Goal: Task Accomplishment & Management: Use online tool/utility

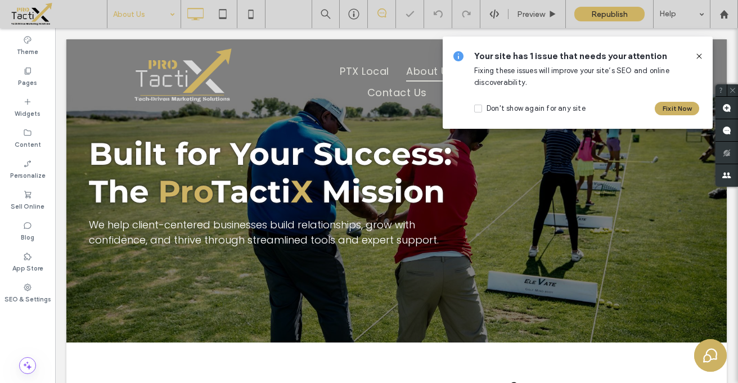
click at [699, 55] on use at bounding box center [698, 55] width 5 height 5
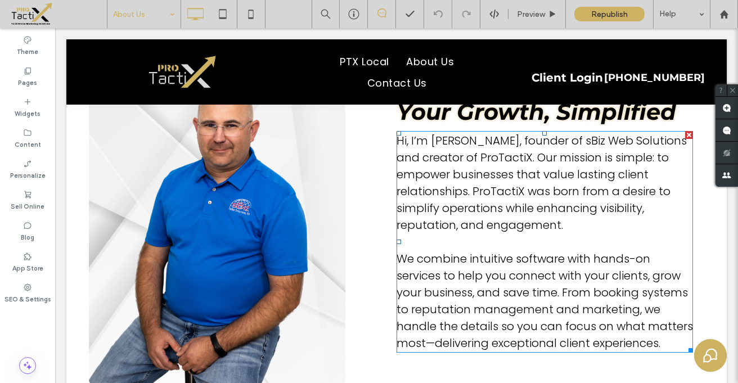
scroll to position [417, 0]
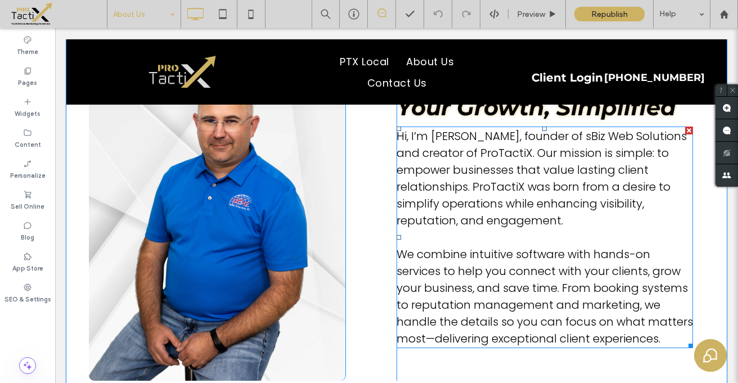
click at [555, 133] on span "Hi, I’m [PERSON_NAME], founder of sBiz Web Solutions and creator of ProTactiX. …" at bounding box center [541, 178] width 290 height 100
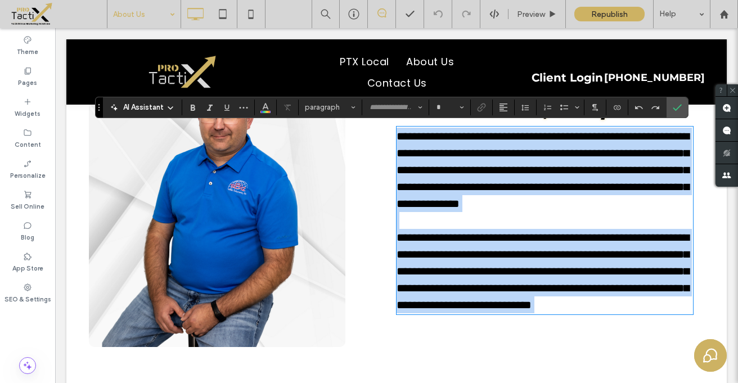
type input "*******"
type input "**"
click at [555, 133] on span "**********" at bounding box center [542, 169] width 292 height 79
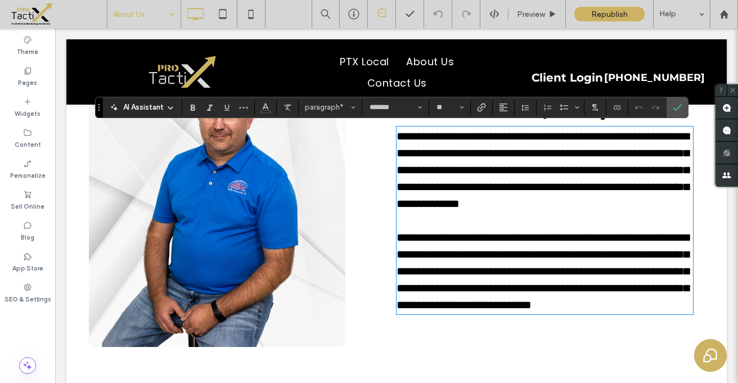
click at [557, 139] on span "**********" at bounding box center [542, 169] width 292 height 79
click at [547, 135] on span "**********" at bounding box center [542, 169] width 292 height 79
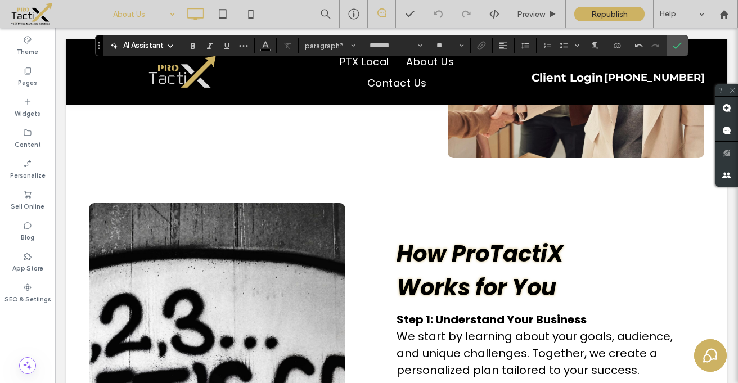
scroll to position [913, 0]
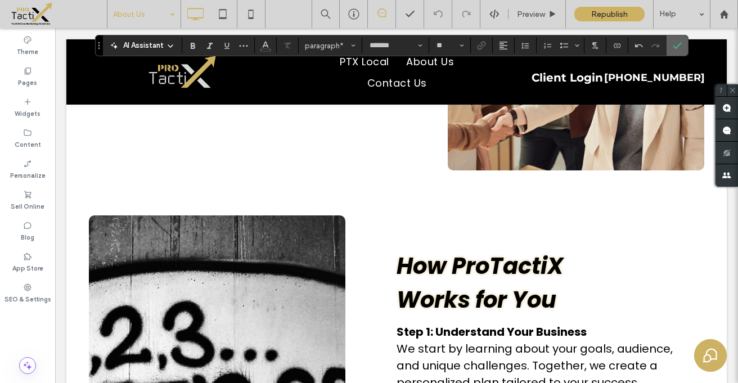
click at [676, 46] on icon "Confirm" at bounding box center [676, 45] width 9 height 9
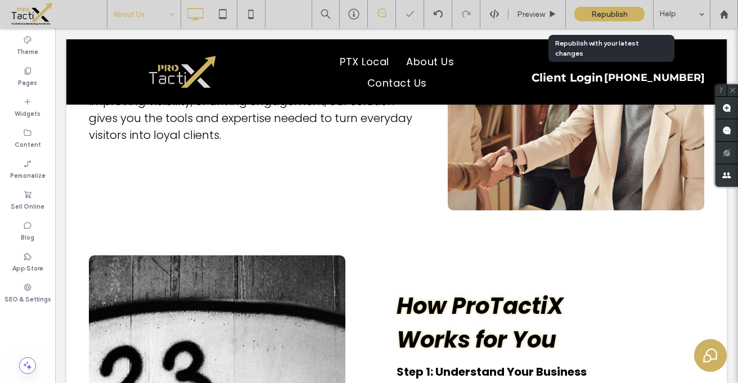
click at [589, 19] on div "Republish" at bounding box center [609, 14] width 70 height 15
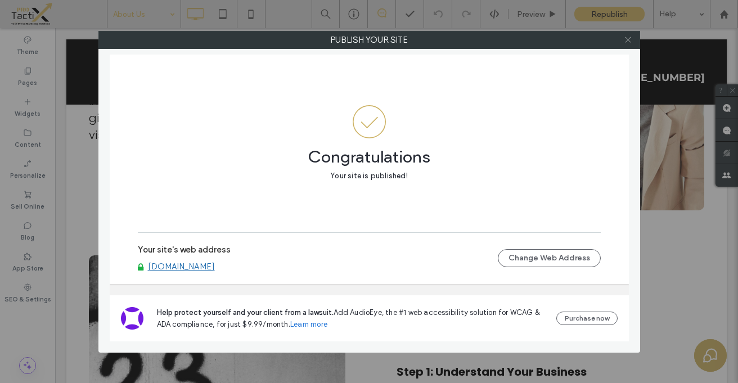
click at [629, 42] on icon at bounding box center [627, 39] width 8 height 8
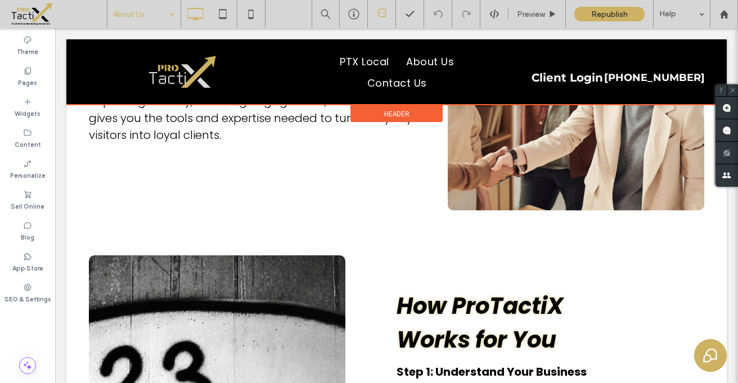
click at [423, 67] on div at bounding box center [396, 71] width 660 height 65
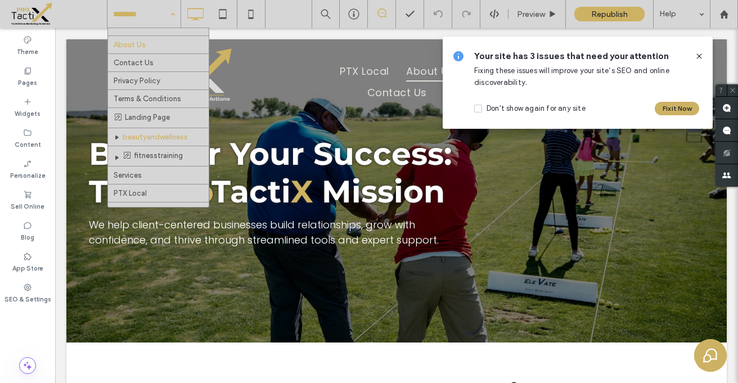
scroll to position [69, 0]
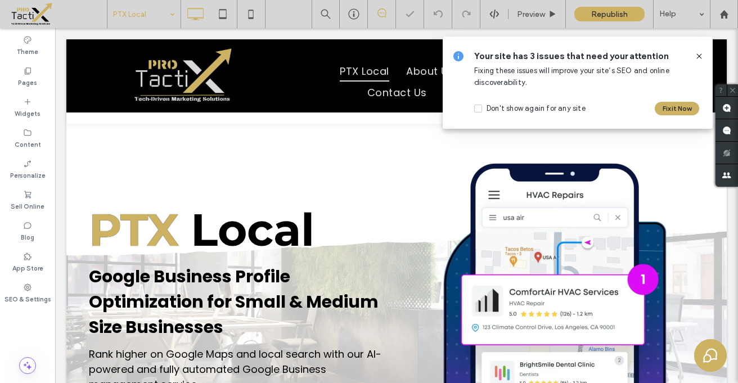
click at [702, 57] on icon at bounding box center [698, 56] width 9 height 9
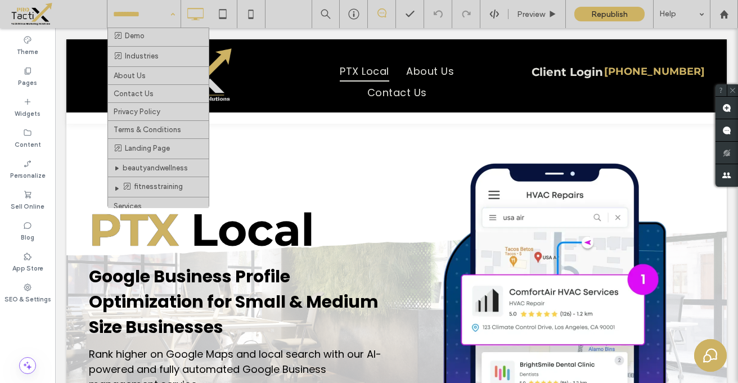
scroll to position [8, 0]
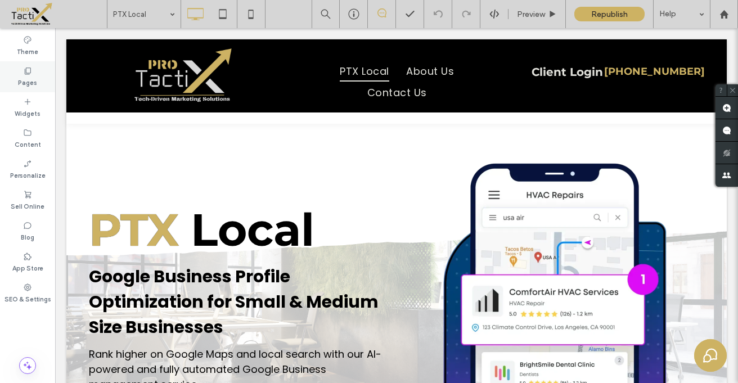
click at [29, 71] on icon at bounding box center [27, 70] width 9 height 9
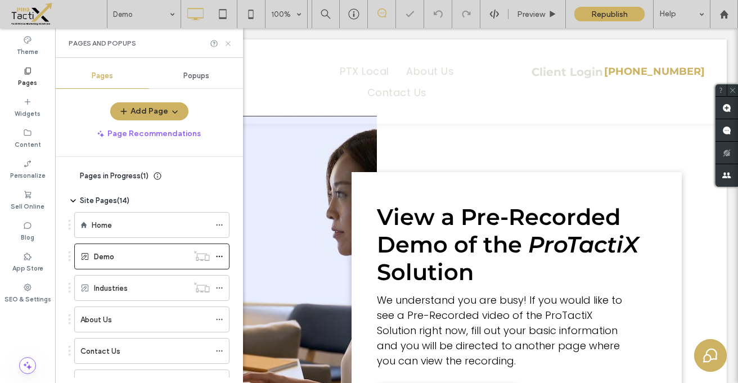
click at [229, 46] on icon at bounding box center [228, 43] width 8 height 8
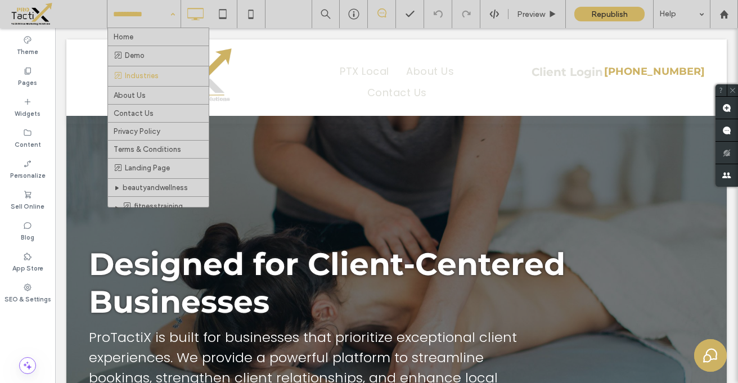
click at [121, 4] on input at bounding box center [141, 14] width 56 height 28
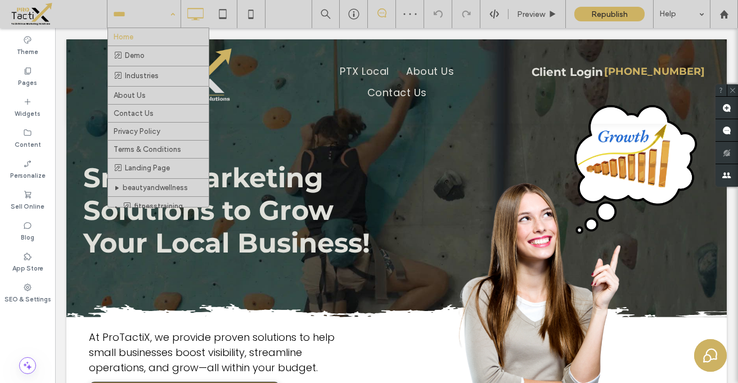
click at [139, 14] on input at bounding box center [141, 14] width 56 height 28
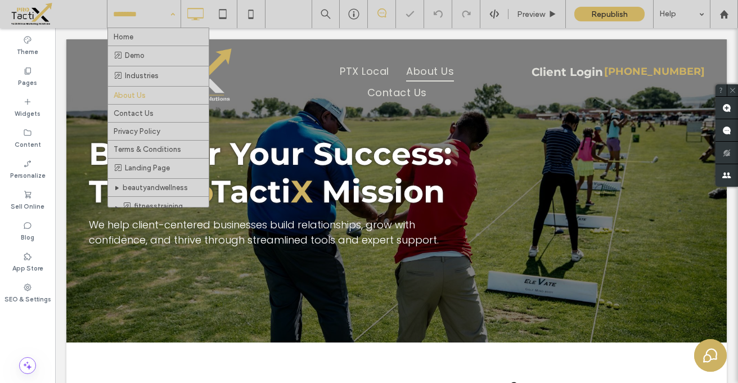
click at [126, 11] on input at bounding box center [141, 14] width 56 height 28
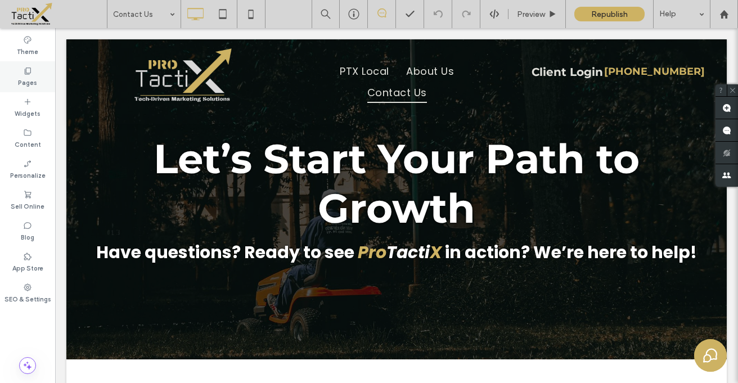
click at [28, 69] on icon at bounding box center [27, 70] width 9 height 9
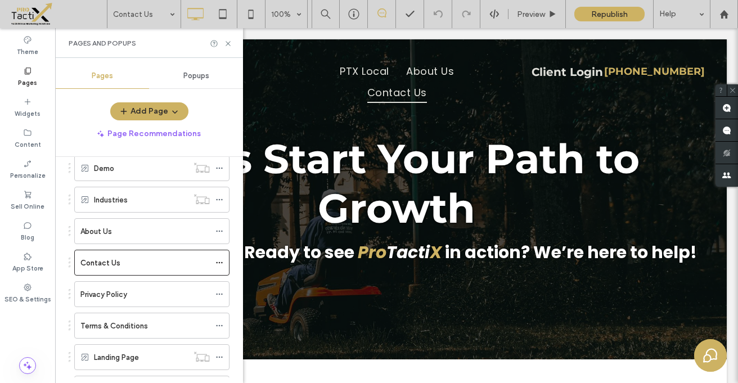
scroll to position [92, 0]
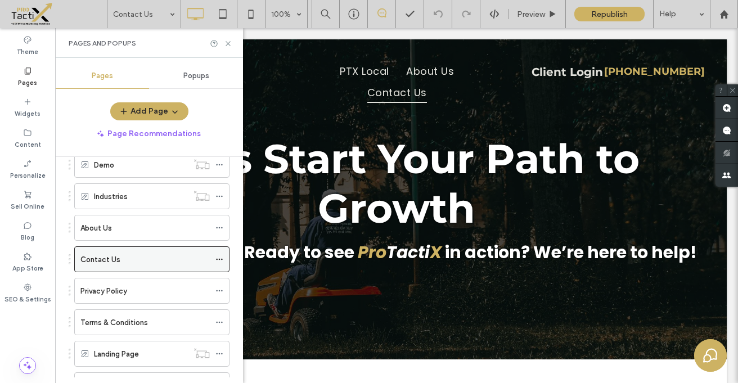
click at [215, 258] on icon at bounding box center [219, 259] width 8 height 8
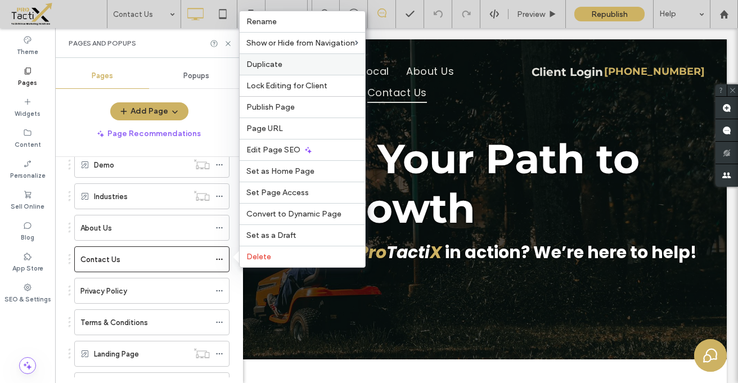
click at [266, 68] on span "Duplicate" at bounding box center [264, 65] width 36 height 10
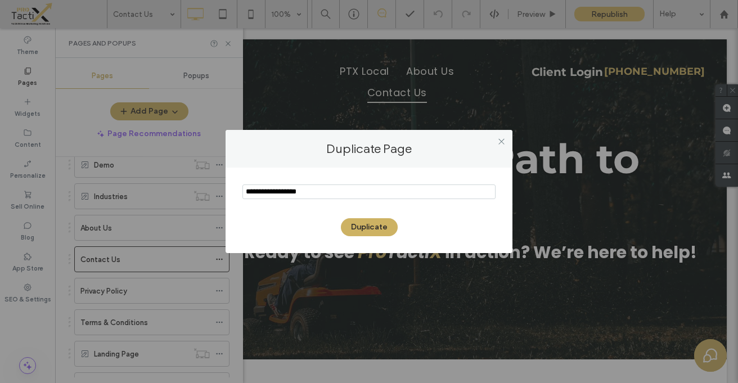
click at [293, 192] on input "notEmpty" at bounding box center [368, 191] width 253 height 15
type input "**********"
click at [374, 227] on button "Duplicate" at bounding box center [369, 227] width 57 height 18
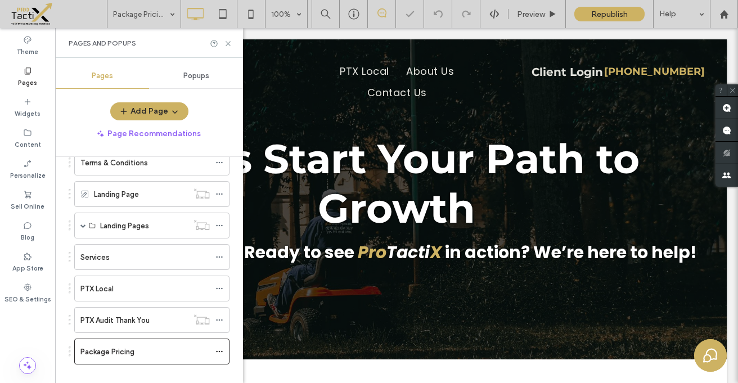
scroll to position [266, 0]
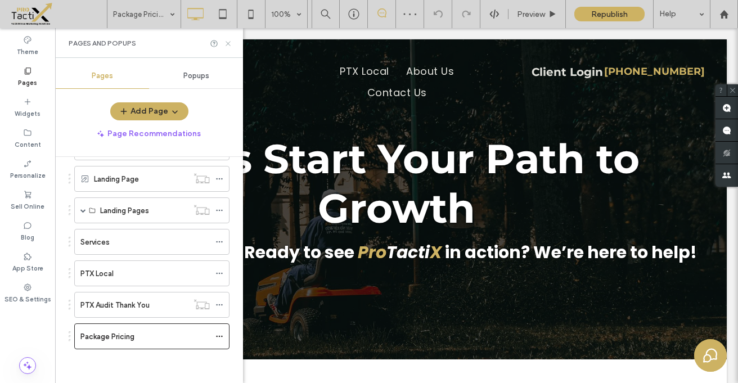
click at [228, 41] on icon at bounding box center [228, 43] width 8 height 8
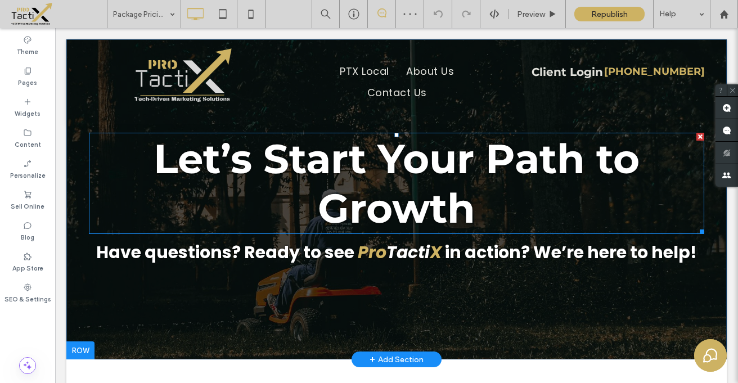
click at [320, 173] on span "Let’s Start Your Path to Growth" at bounding box center [396, 183] width 486 height 99
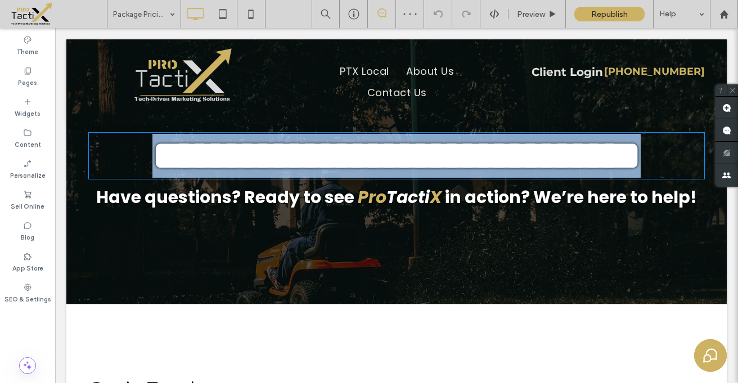
click at [320, 173] on strong "**********" at bounding box center [396, 155] width 488 height 40
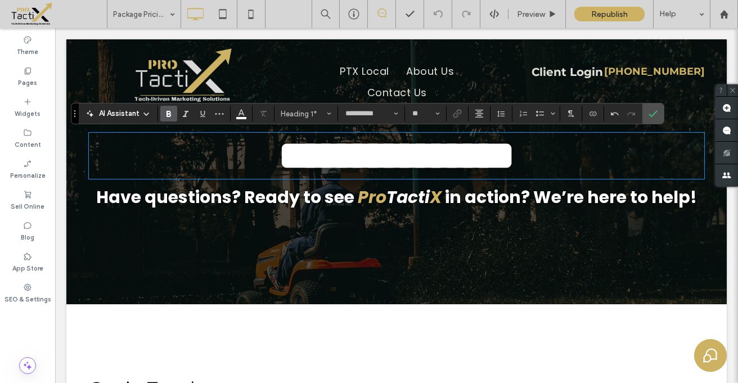
click at [340, 202] on span "Have questions? Ready to see" at bounding box center [225, 197] width 258 height 24
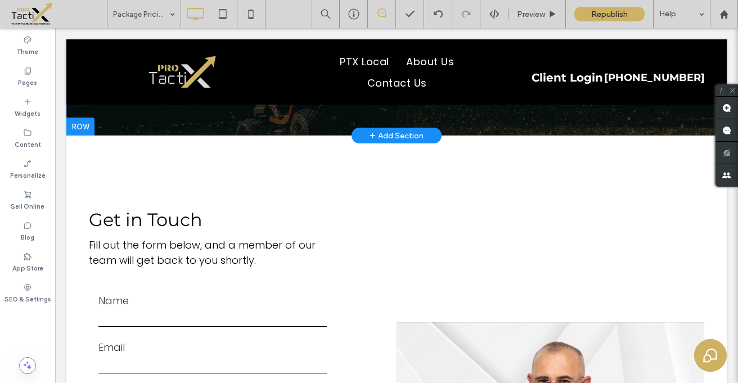
scroll to position [175, 0]
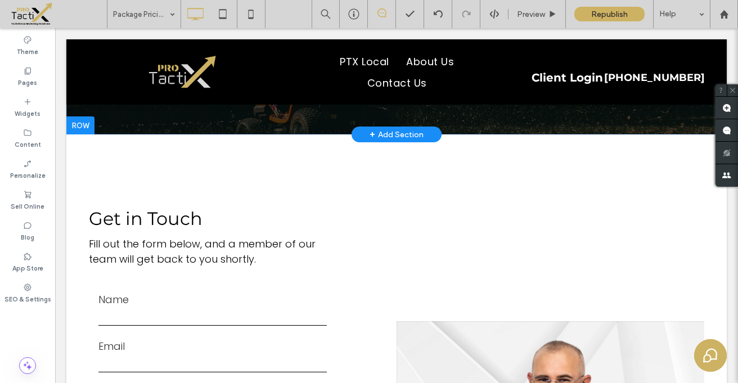
click at [393, 132] on div "+ Add Section" at bounding box center [396, 134] width 54 height 12
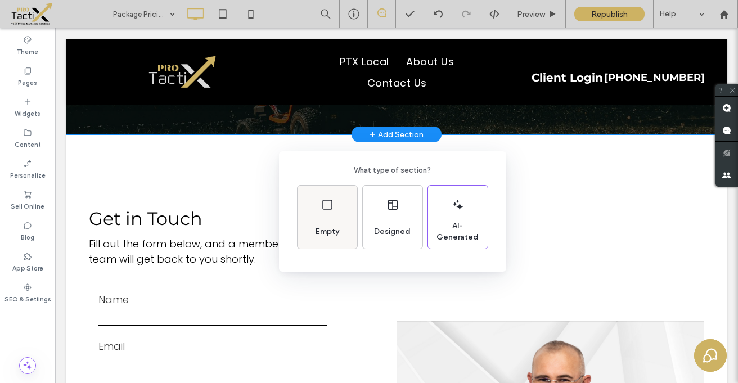
click at [333, 205] on icon at bounding box center [326, 204] width 13 height 13
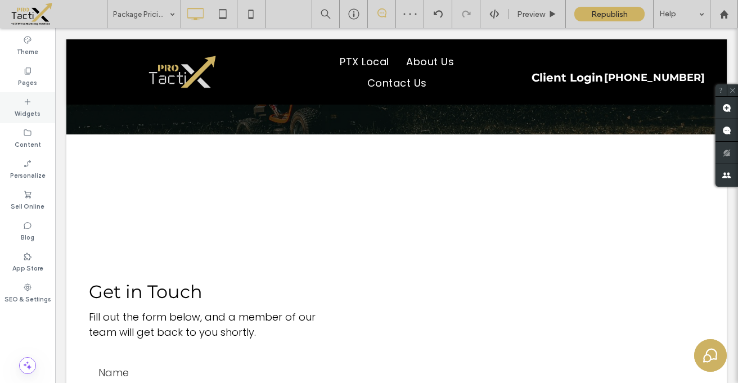
click at [27, 99] on icon at bounding box center [27, 101] width 9 height 9
type input "**********"
type input "**"
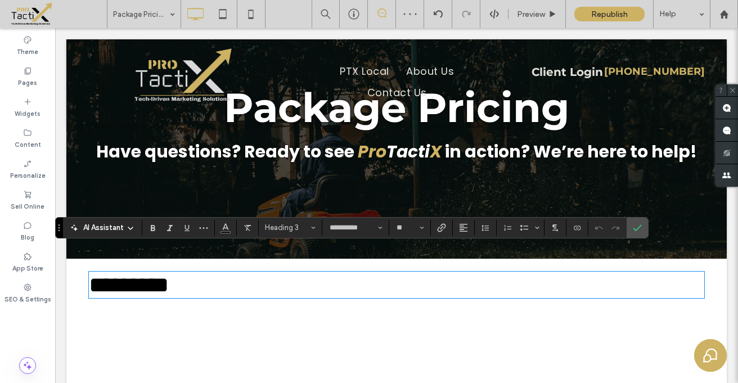
scroll to position [0, 0]
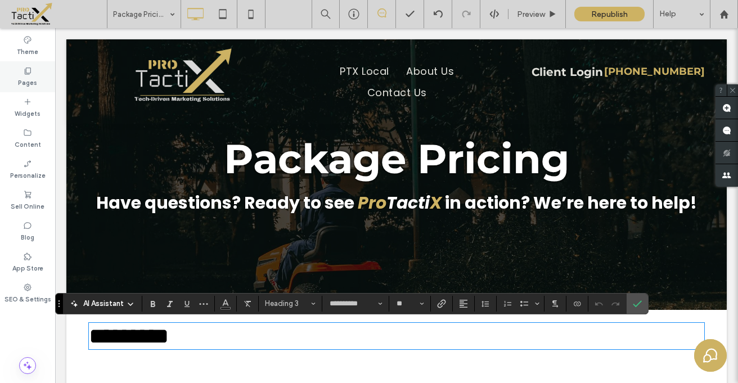
click at [28, 76] on label "Pages" at bounding box center [27, 81] width 19 height 12
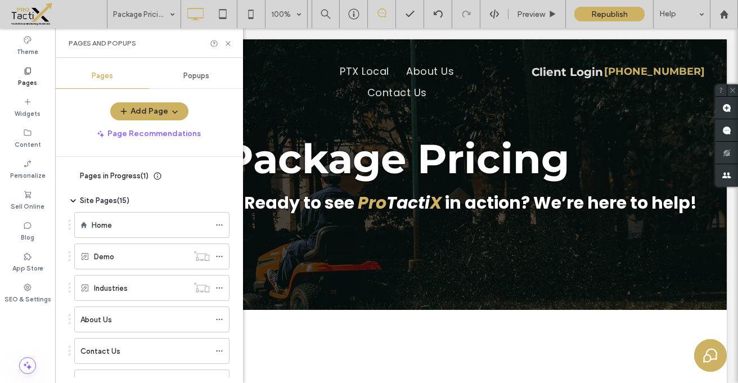
click at [183, 78] on span "Popups" at bounding box center [196, 75] width 26 height 9
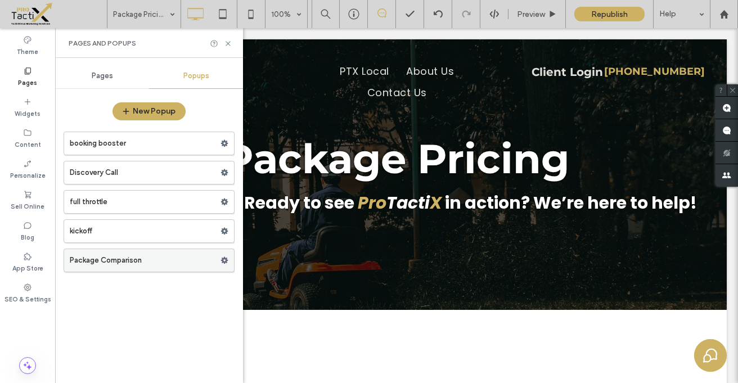
click at [107, 264] on label "Package Comparison" at bounding box center [145, 260] width 151 height 22
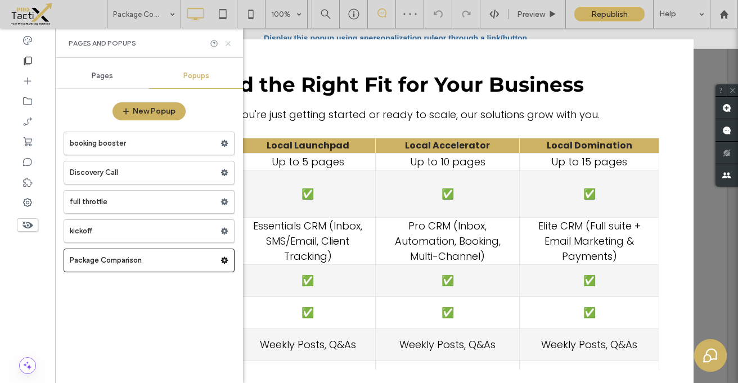
click at [228, 43] on use at bounding box center [227, 43] width 4 height 4
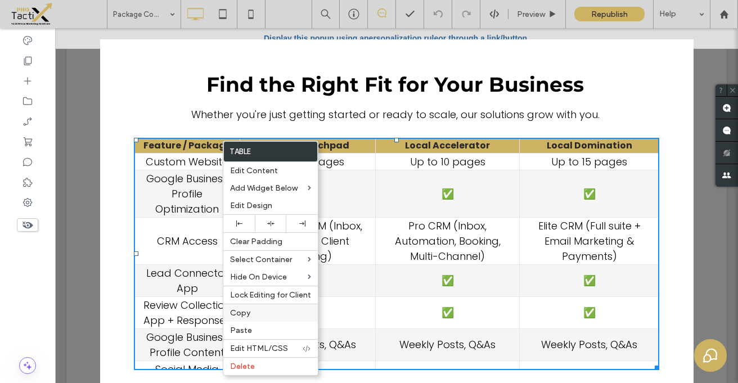
click at [238, 313] on span "Copy" at bounding box center [240, 313] width 20 height 10
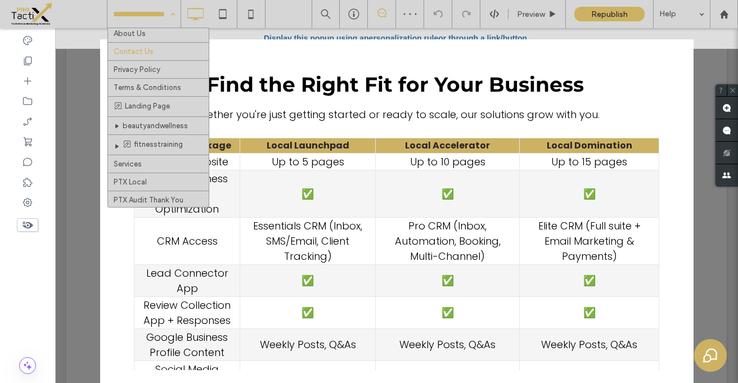
scroll to position [87, 0]
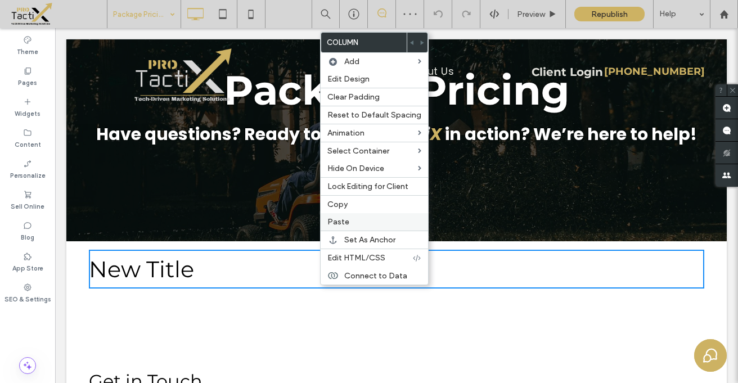
click at [344, 220] on span "Paste" at bounding box center [338, 222] width 22 height 10
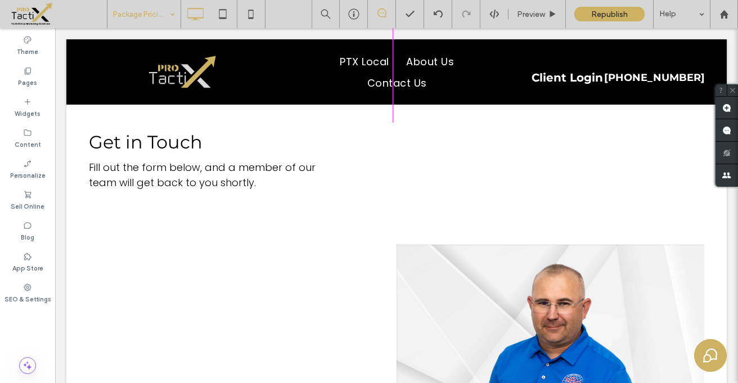
scroll to position [597, 0]
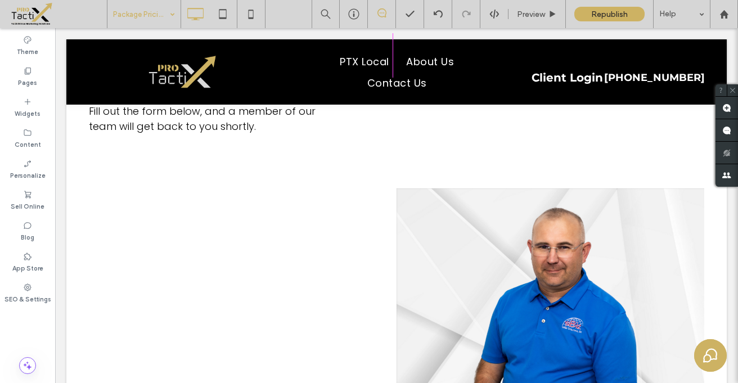
drag, startPoint x: 653, startPoint y: 340, endPoint x: 745, endPoint y: 332, distance: 92.5
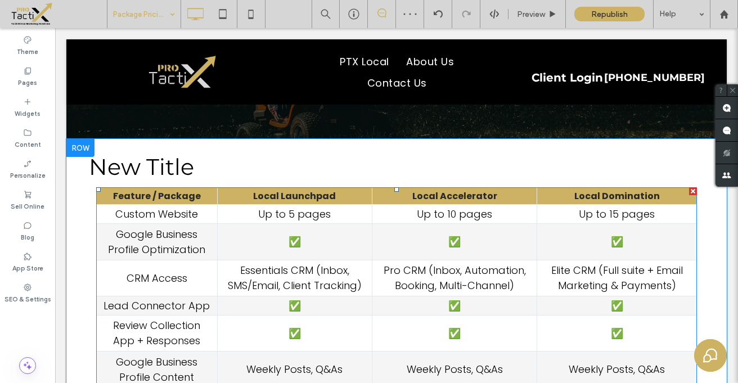
scroll to position [162, 0]
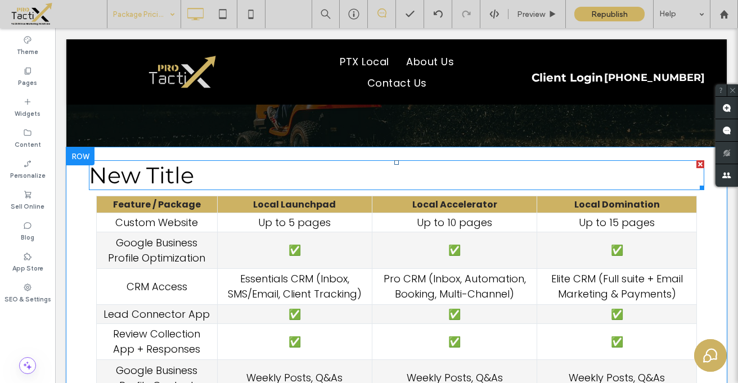
click at [154, 174] on span "New Title" at bounding box center [141, 175] width 105 height 28
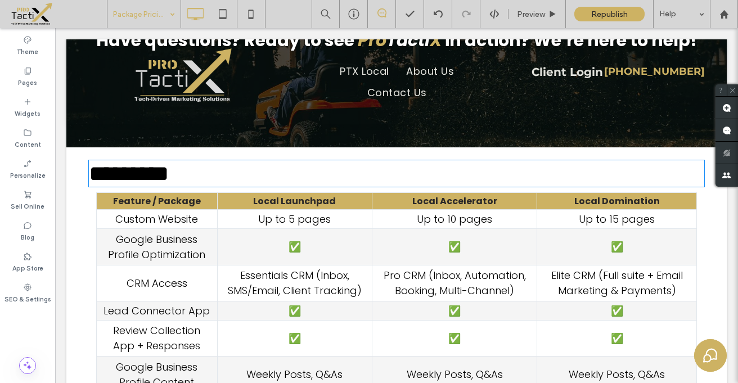
click at [154, 174] on span "*********" at bounding box center [129, 173] width 80 height 22
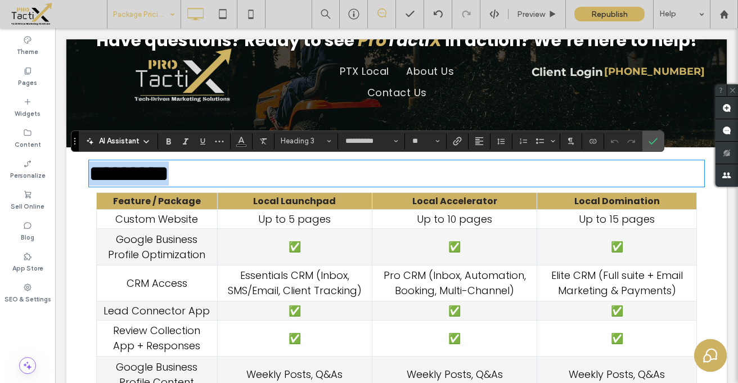
click at [154, 174] on span "*********" at bounding box center [129, 173] width 80 height 22
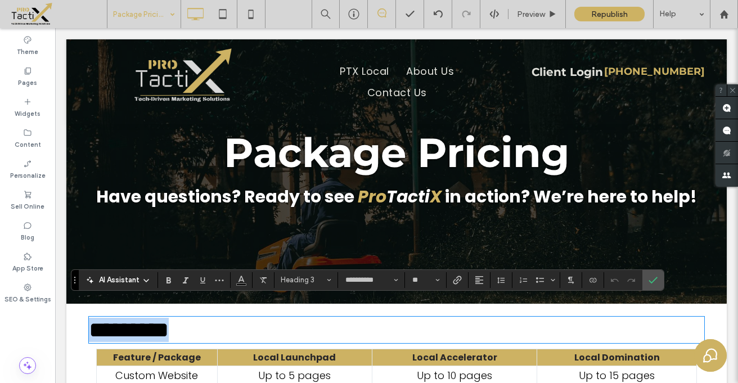
scroll to position [0, 0]
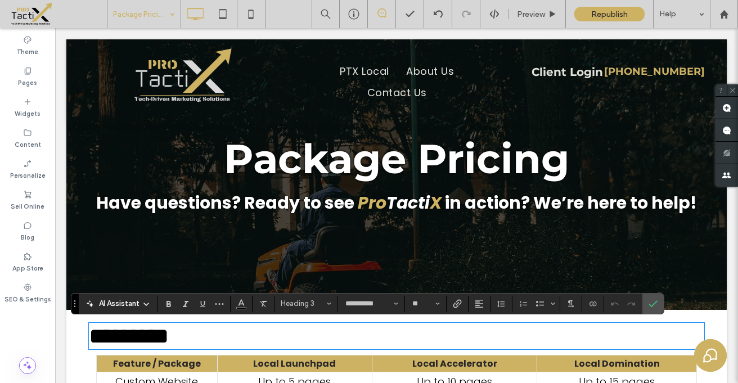
click at [424, 202] on span "Tacti" at bounding box center [407, 203] width 43 height 24
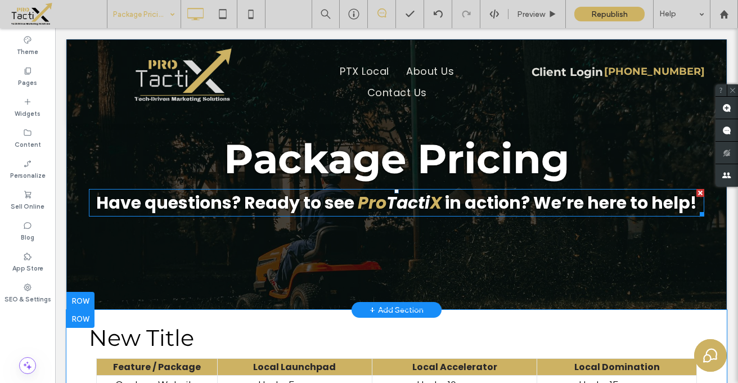
click at [696, 192] on div at bounding box center [700, 193] width 8 height 8
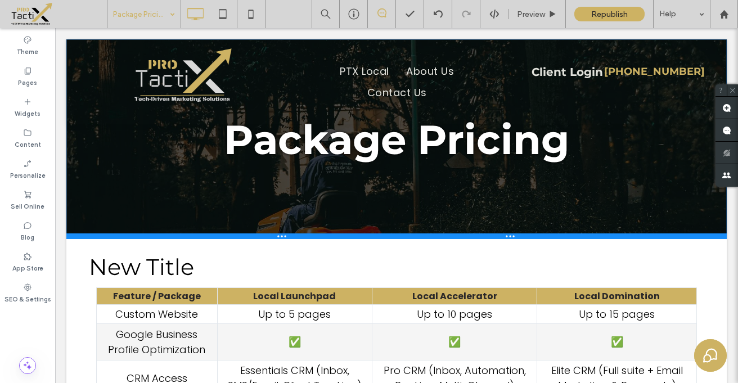
drag, startPoint x: 494, startPoint y: 275, endPoint x: 489, endPoint y: 236, distance: 39.7
click at [489, 236] on div at bounding box center [396, 236] width 660 height 6
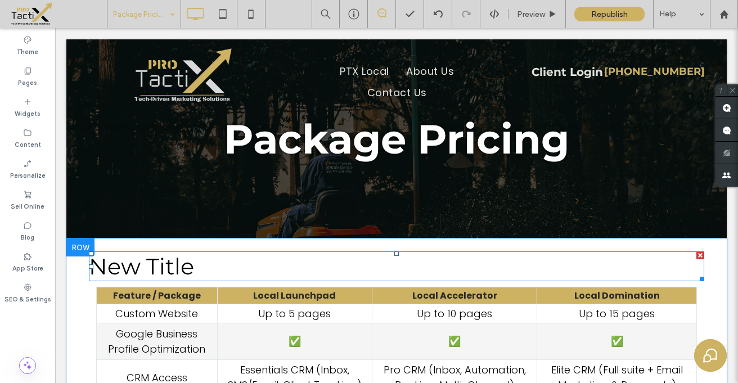
click at [212, 266] on h3 "New Title" at bounding box center [396, 266] width 615 height 28
type input "**********"
type input "**"
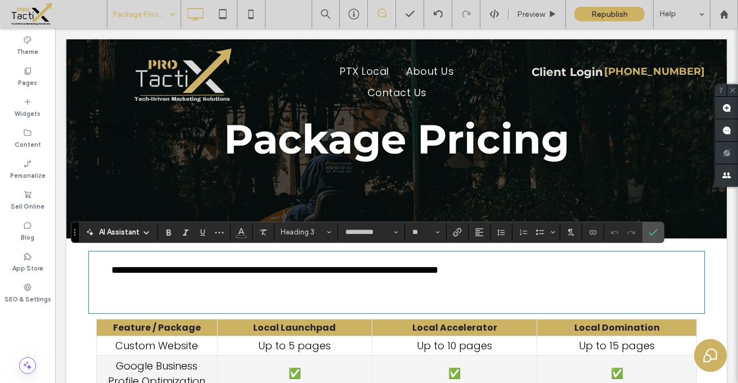
type input "*******"
type input "**"
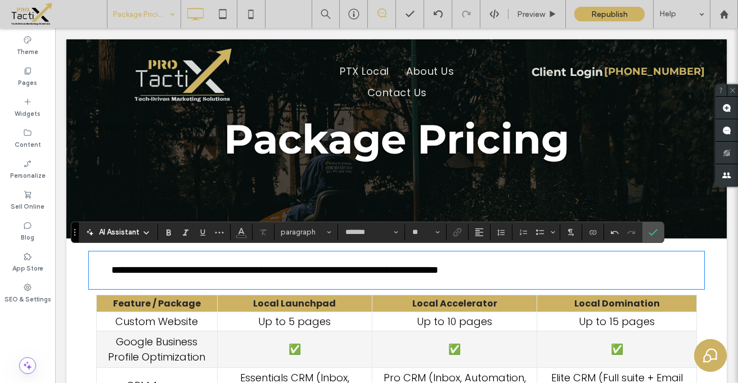
click at [327, 273] on span "**********" at bounding box center [274, 270] width 327 height 10
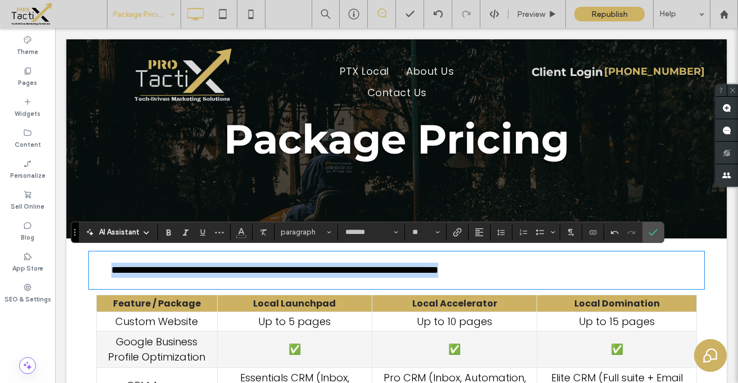
click at [327, 273] on span "**********" at bounding box center [274, 270] width 327 height 10
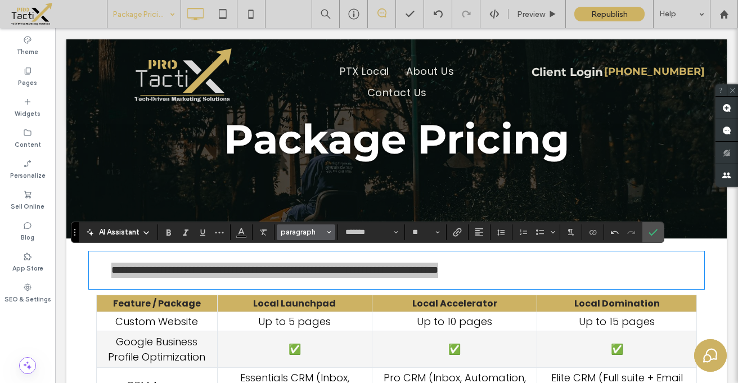
click at [292, 236] on span "paragraph" at bounding box center [302, 232] width 44 height 8
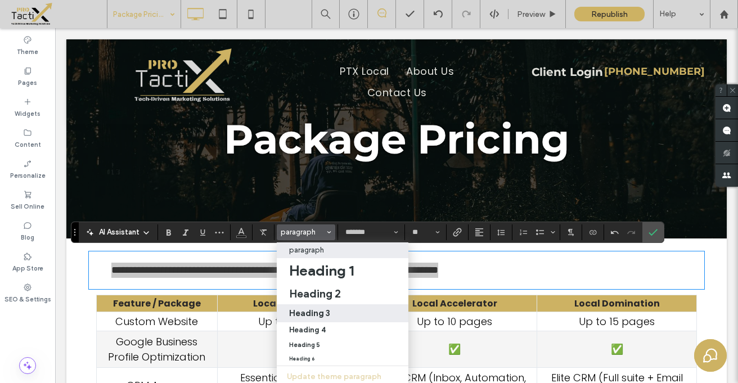
click at [299, 314] on h3 "Heading 3" at bounding box center [309, 312] width 41 height 11
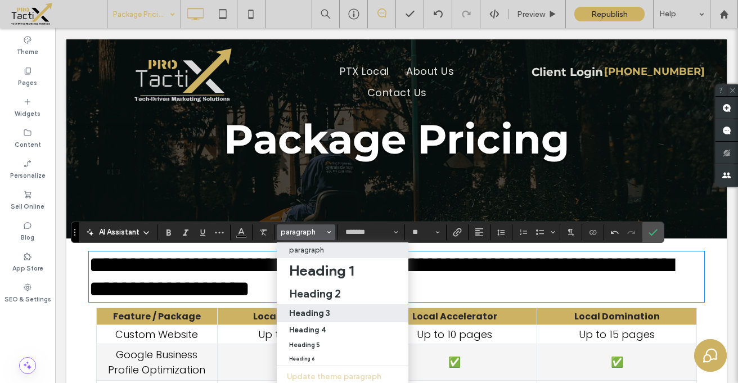
type input "**********"
type input "**"
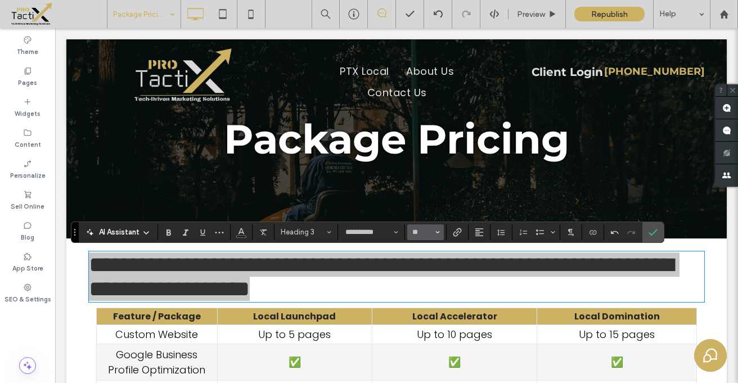
click at [438, 230] on icon "Size" at bounding box center [437, 232] width 4 height 4
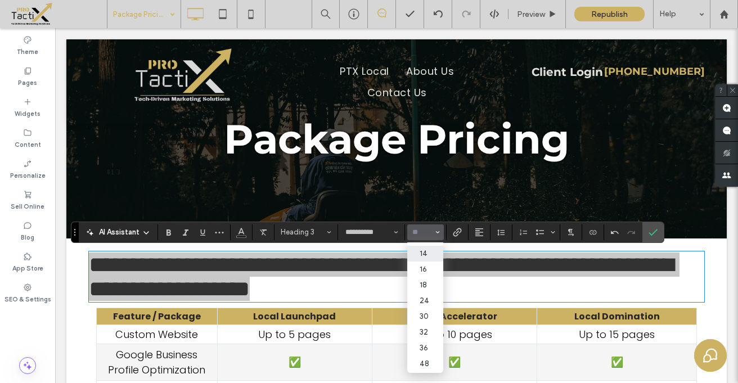
scroll to position [74, 0]
click at [423, 307] on label "24" at bounding box center [425, 302] width 36 height 16
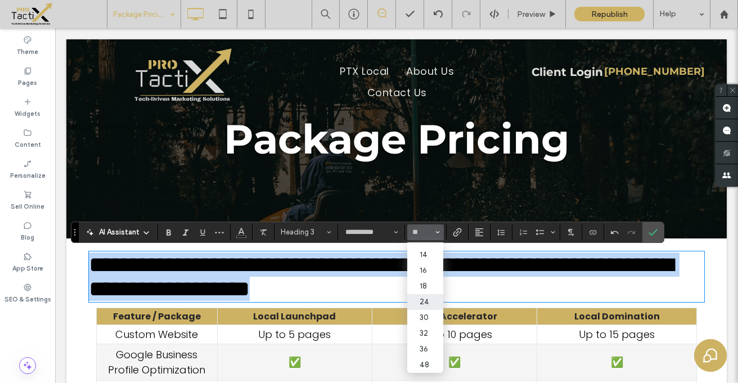
type input "**"
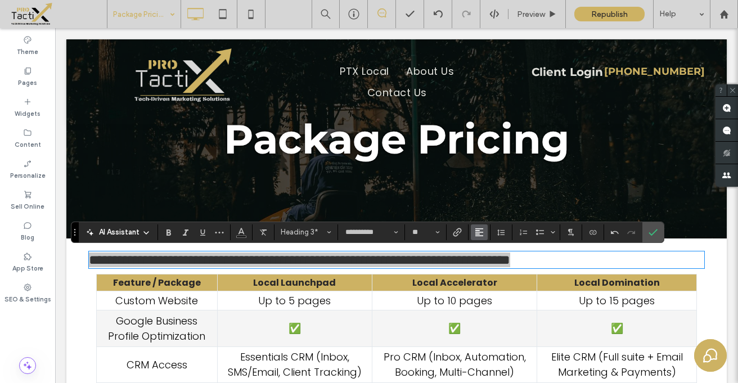
click at [482, 226] on span "Alignment" at bounding box center [478, 232] width 9 height 15
click at [485, 264] on icon "ui.textEditor.alignment.center" at bounding box center [487, 266] width 9 height 9
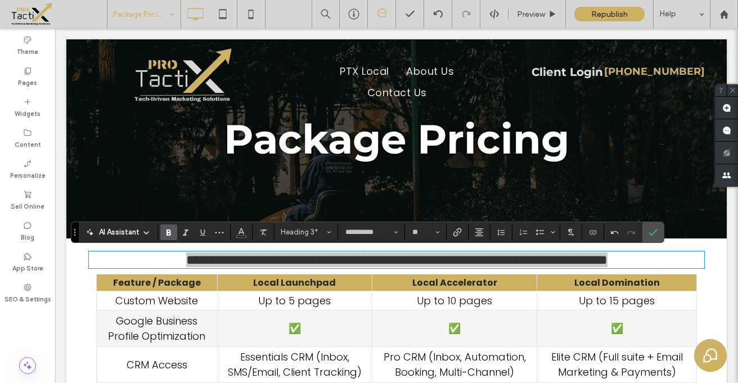
click at [169, 228] on icon "Bold" at bounding box center [168, 232] width 9 height 9
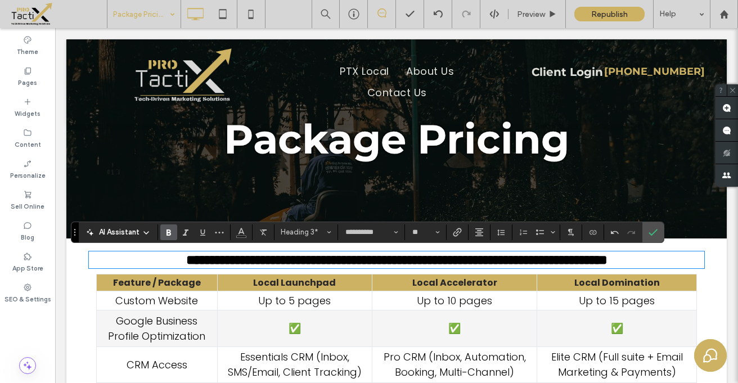
click at [253, 293] on td "Up to 5 pages" at bounding box center [294, 300] width 155 height 19
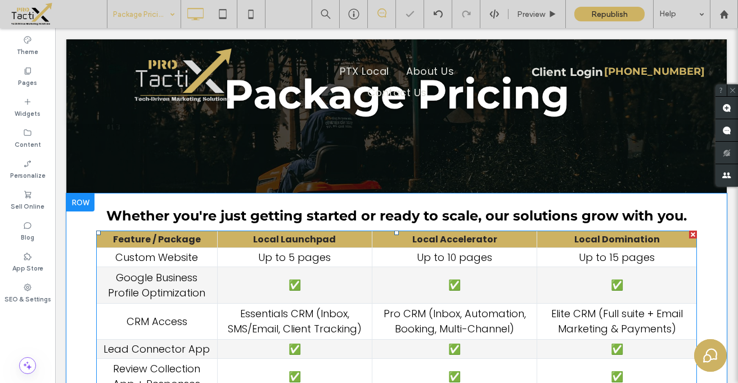
scroll to position [35, 0]
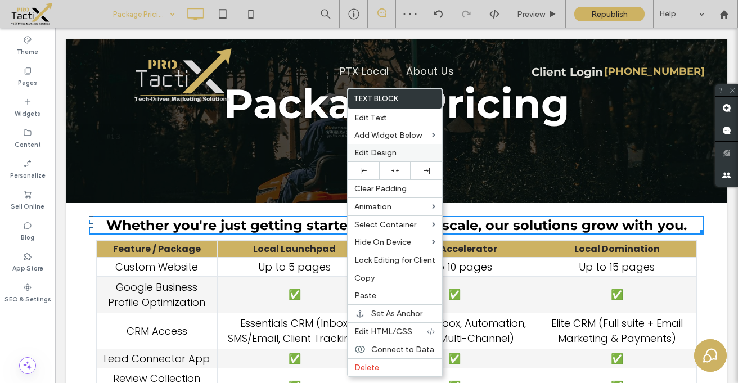
click at [379, 158] on div "Edit Design" at bounding box center [394, 152] width 94 height 17
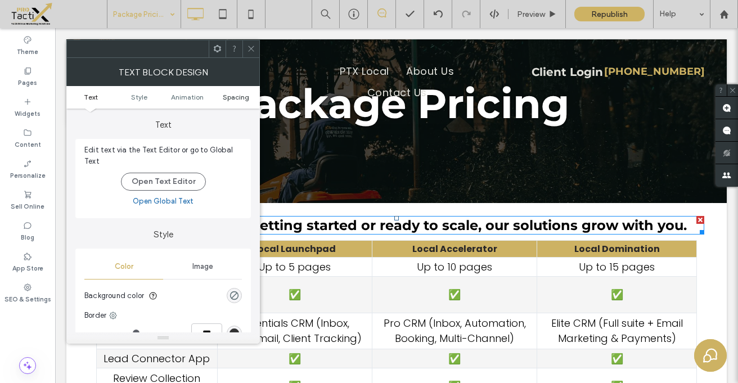
click at [230, 98] on span "Spacing" at bounding box center [236, 97] width 26 height 8
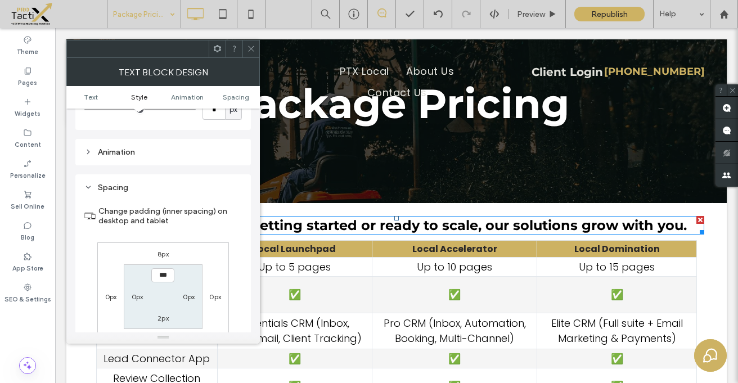
scroll to position [323, 0]
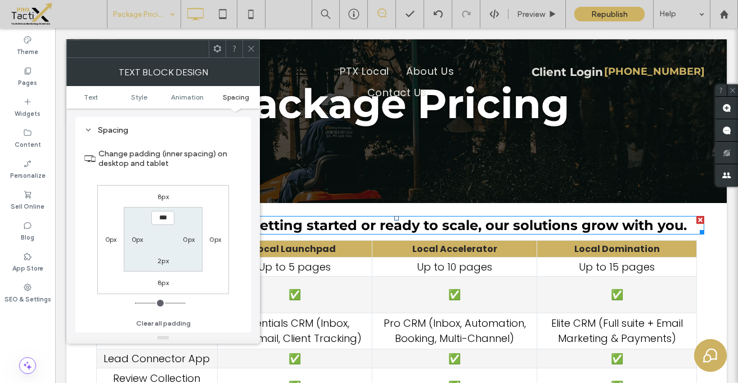
click at [162, 199] on label "8px" at bounding box center [162, 196] width 11 height 8
type input "*"
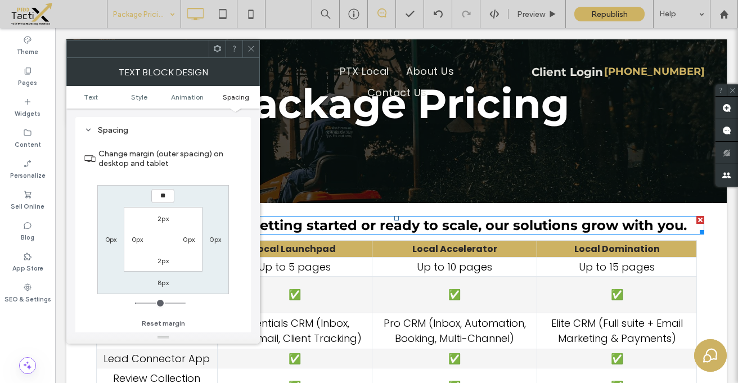
type input "**"
type input "****"
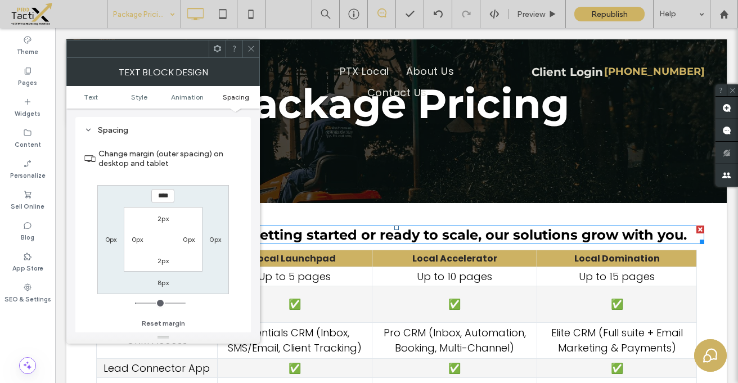
click at [164, 285] on label "8px" at bounding box center [162, 282] width 11 height 8
type input "*"
type input "**"
type input "****"
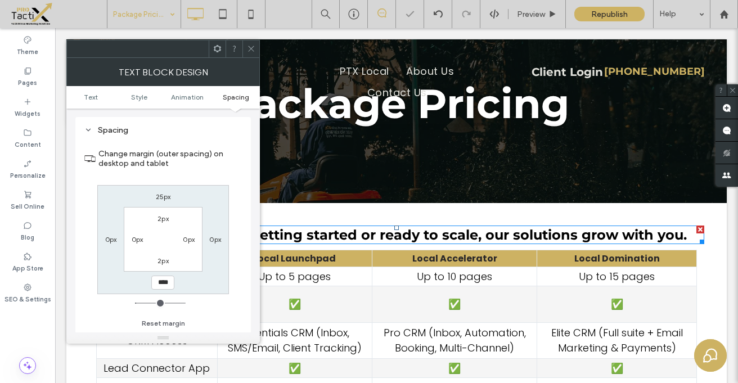
click at [184, 289] on div "25px 0px **** 0px 2px 0px 2px 0px" at bounding box center [163, 239] width 132 height 109
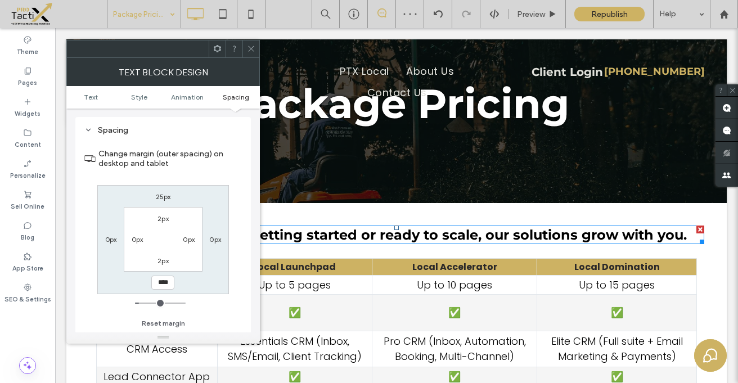
click at [250, 49] on icon at bounding box center [251, 48] width 8 height 8
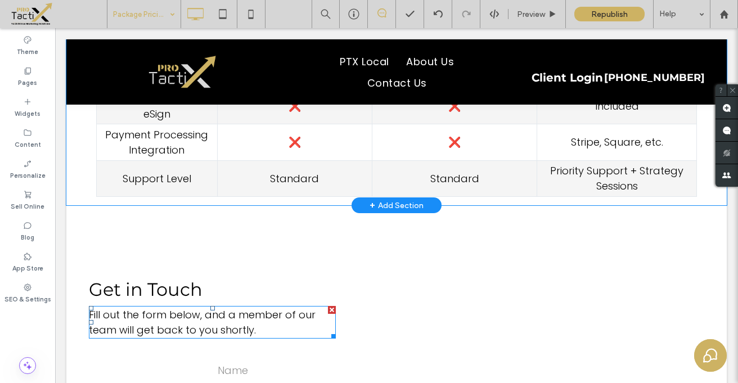
scroll to position [643, 0]
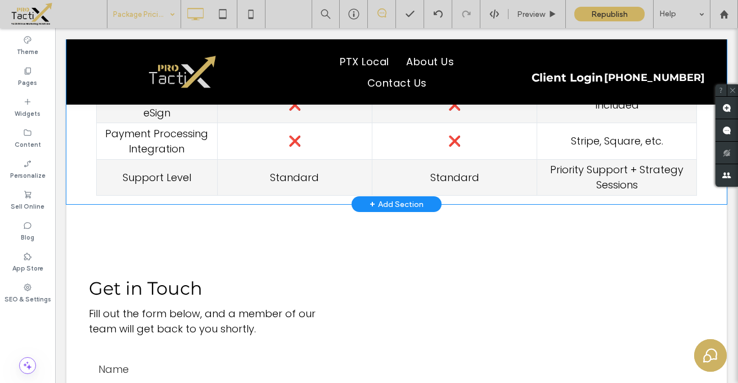
click at [401, 202] on div "+ Add Section" at bounding box center [396, 204] width 54 height 12
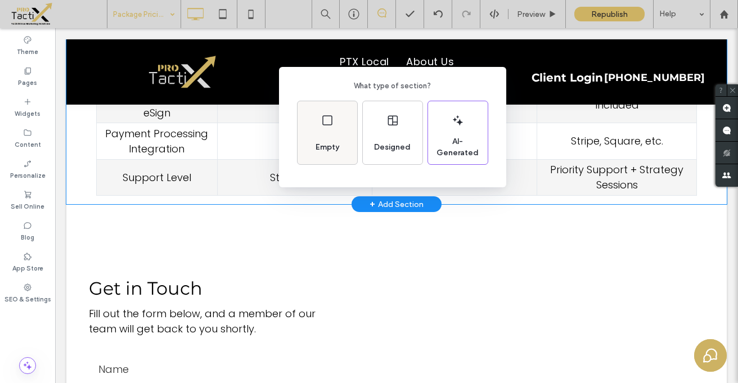
click at [329, 128] on div "Empty" at bounding box center [327, 132] width 60 height 63
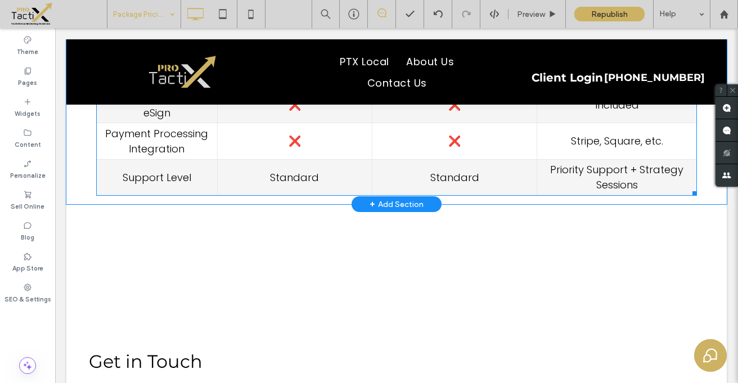
click at [257, 171] on td "Standard" at bounding box center [294, 177] width 155 height 36
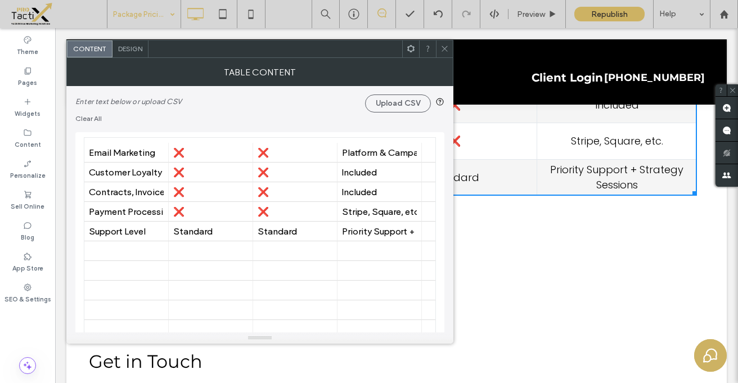
scroll to position [232, 0]
click at [132, 253] on div at bounding box center [126, 251] width 75 height 20
type input "*******"
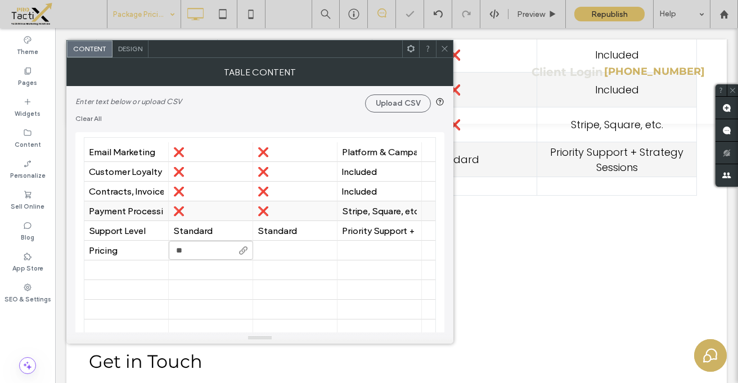
type input "*"
type input "**********"
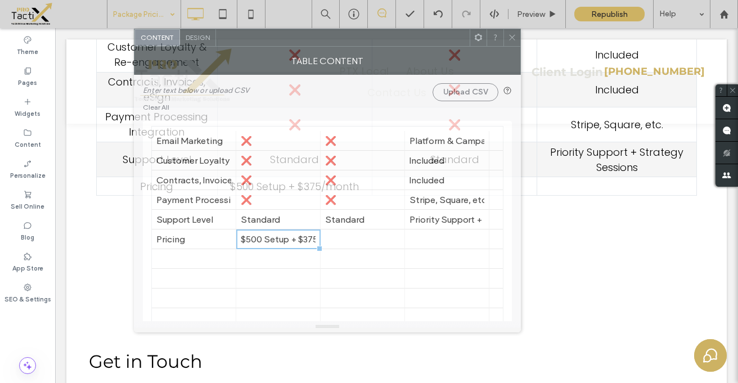
drag, startPoint x: 304, startPoint y: 49, endPoint x: 370, endPoint y: 34, distance: 68.2
click at [370, 34] on div at bounding box center [343, 37] width 254 height 17
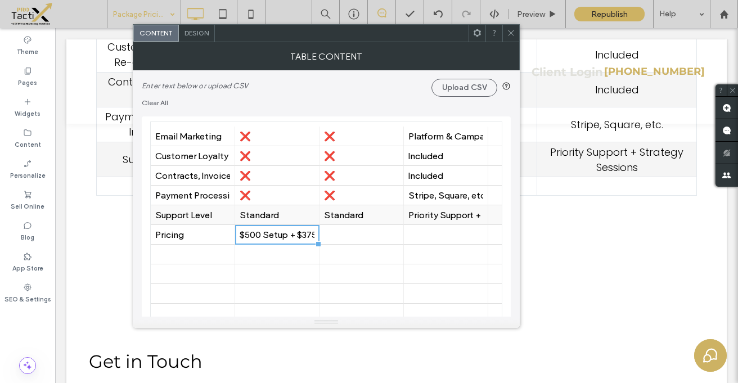
click at [338, 218] on div "Standard" at bounding box center [361, 215] width 75 height 11
click at [337, 230] on div at bounding box center [361, 235] width 75 height 20
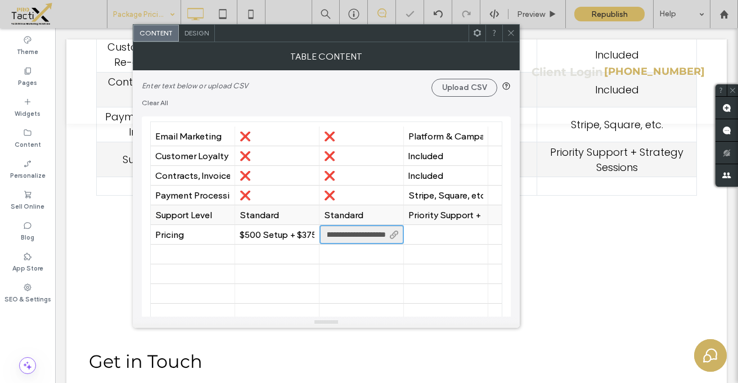
type input "**********"
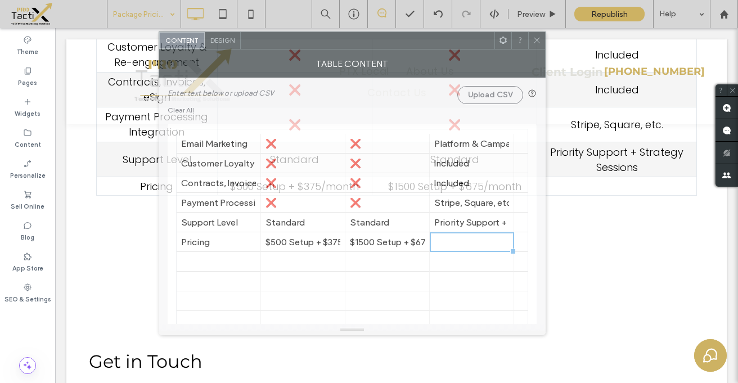
drag, startPoint x: 373, startPoint y: 35, endPoint x: 399, endPoint y: 40, distance: 25.9
click at [399, 42] on div at bounding box center [368, 40] width 254 height 17
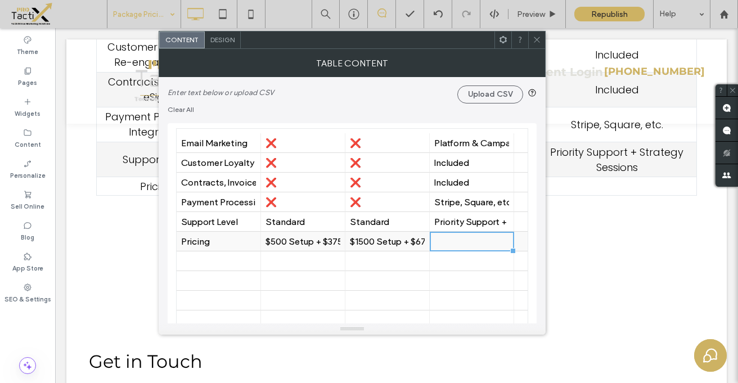
click at [436, 247] on div at bounding box center [471, 242] width 75 height 20
click at [436, 245] on div at bounding box center [471, 242] width 75 height 20
click at [463, 238] on input "**********" at bounding box center [471, 241] width 84 height 19
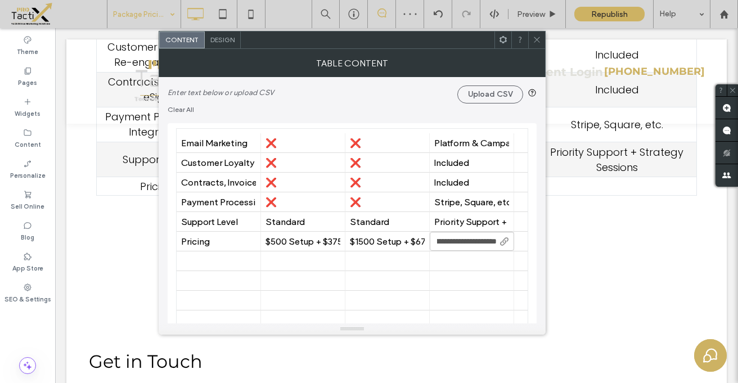
type input "**********"
click at [371, 271] on div at bounding box center [387, 281] width 75 height 20
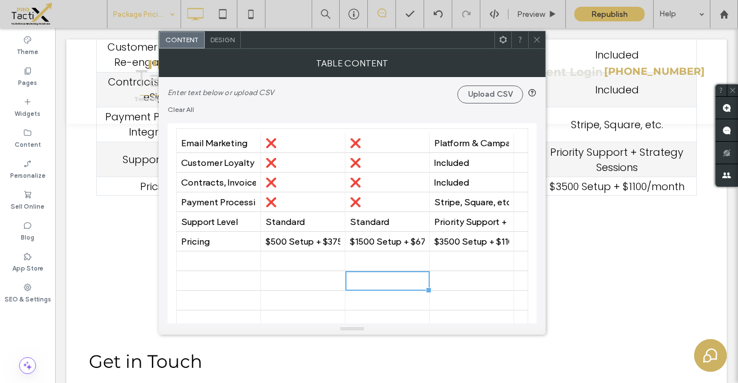
click at [617, 216] on div "Click To Paste Click To Paste" at bounding box center [396, 240] width 615 height 56
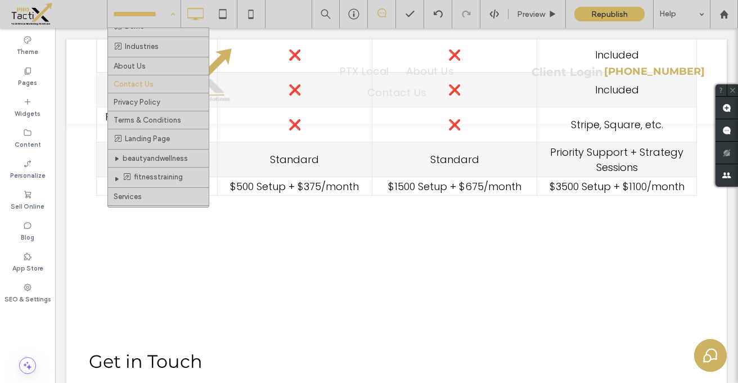
scroll to position [39, 0]
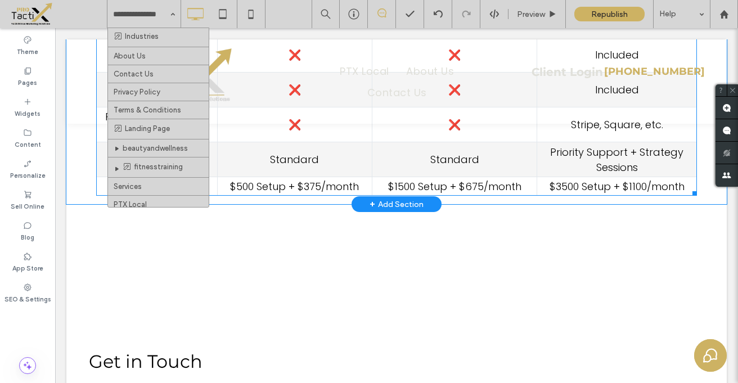
click at [283, 189] on td "$500 Setup + $375/month" at bounding box center [294, 186] width 155 height 19
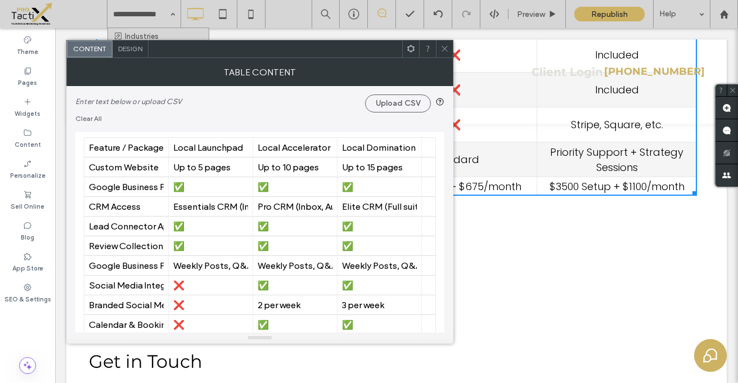
click at [226, 61] on div "Table Content" at bounding box center [259, 72] width 387 height 28
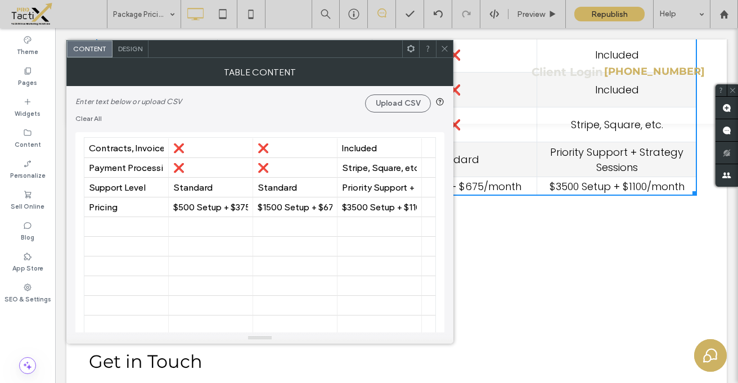
scroll to position [291, 0]
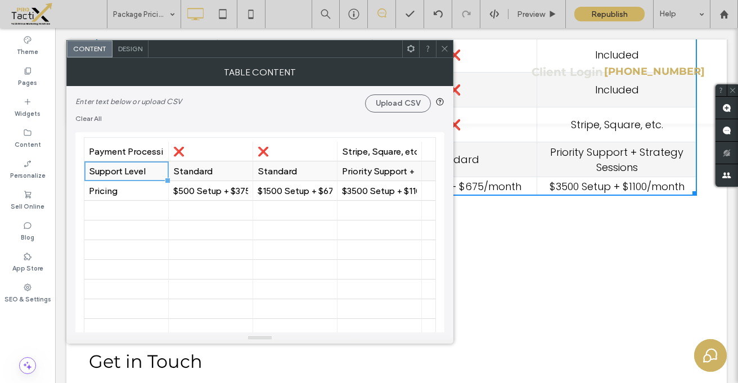
click at [144, 180] on div "Support Level" at bounding box center [126, 171] width 75 height 20
click at [144, 187] on div "Pricing" at bounding box center [126, 191] width 75 height 11
click at [81, 191] on div "170 170 170 170 170 170 170 170 170 170 170 170 170 170 170 170 170 170 170 170…" at bounding box center [259, 236] width 369 height 208
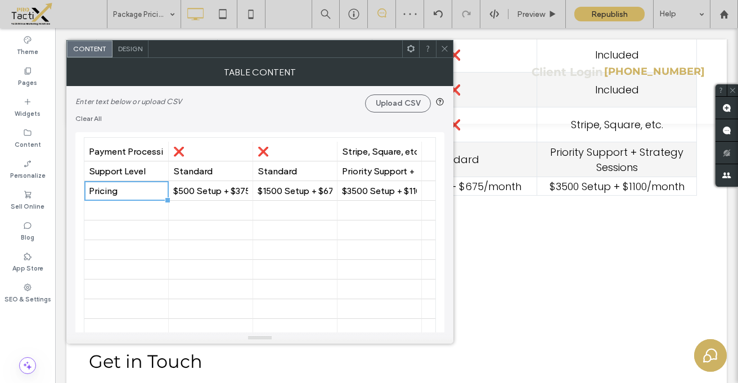
click at [442, 50] on use at bounding box center [444, 49] width 6 height 6
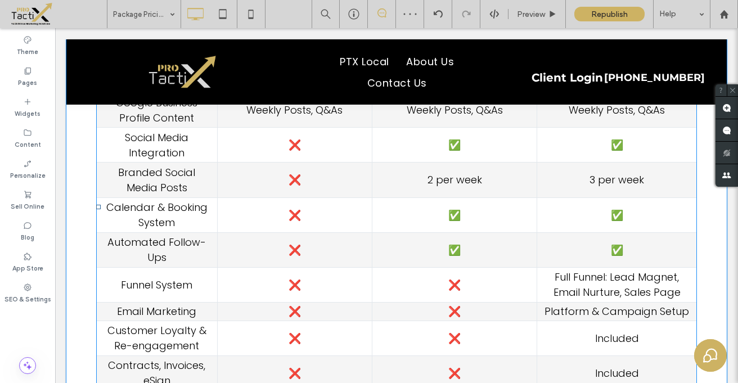
scroll to position [343, 0]
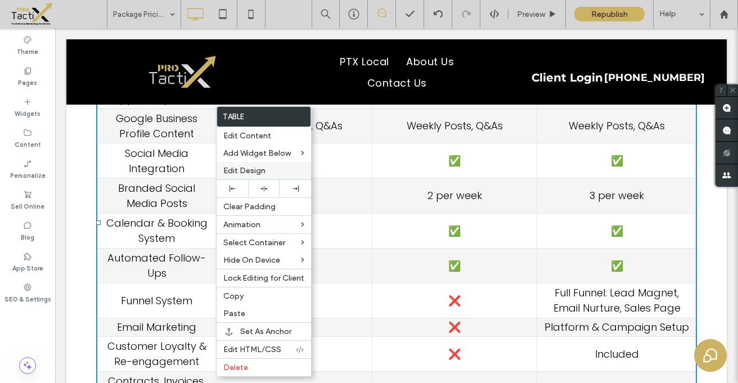
click at [251, 170] on span "Edit Design" at bounding box center [244, 171] width 42 height 10
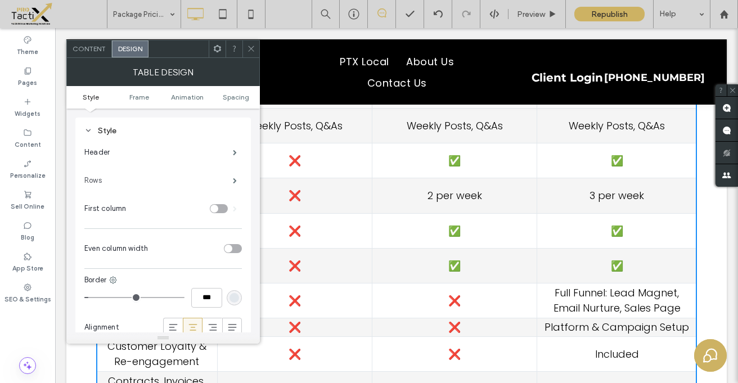
click at [144, 184] on label "Rows" at bounding box center [158, 180] width 148 height 22
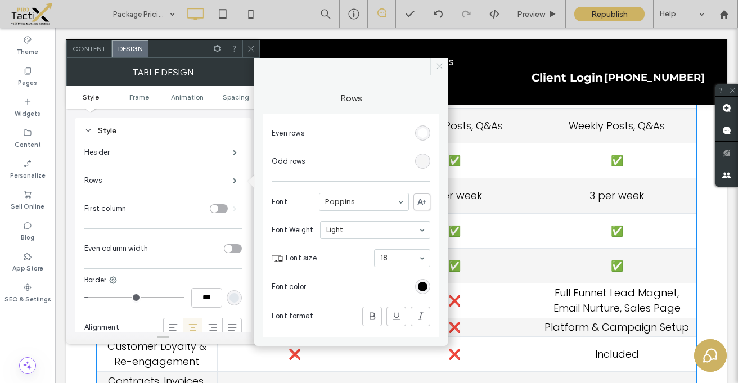
click at [438, 65] on icon at bounding box center [439, 66] width 8 height 8
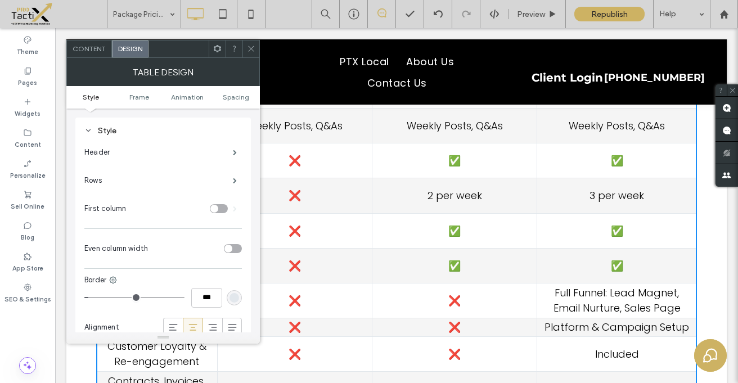
click at [223, 209] on div "toggle" at bounding box center [219, 208] width 18 height 9
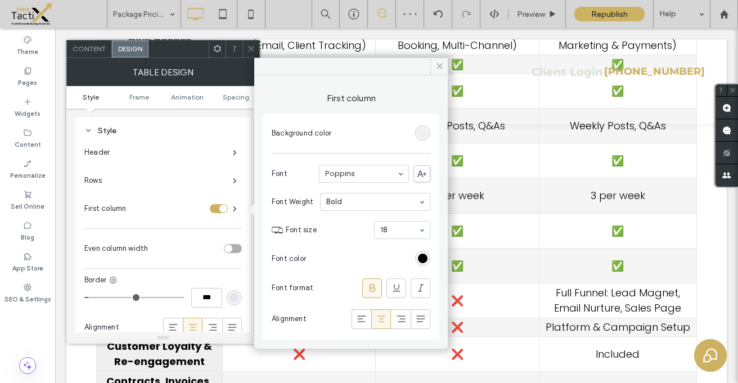
click at [215, 209] on div "toggle" at bounding box center [219, 208] width 18 height 9
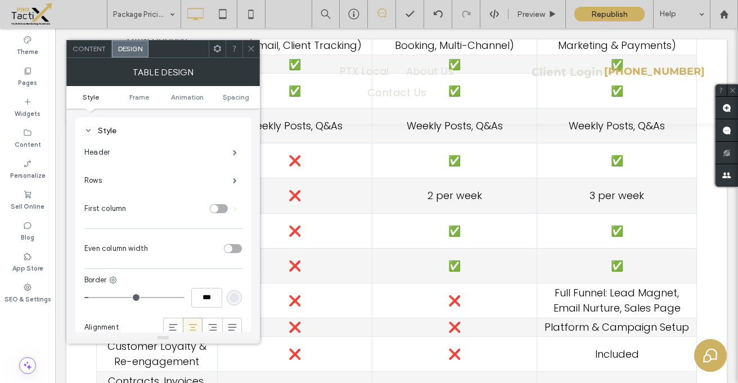
click at [238, 248] on div "toggle" at bounding box center [233, 248] width 18 height 9
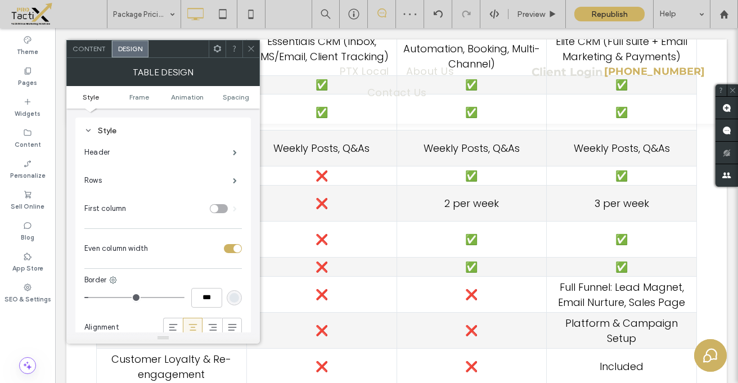
click at [238, 248] on div "toggle" at bounding box center [237, 249] width 8 height 8
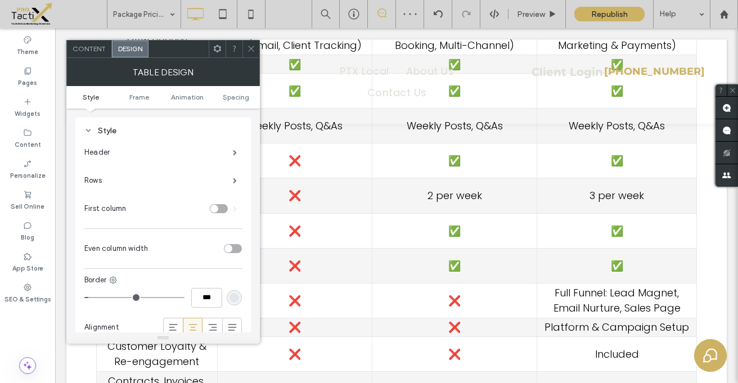
click at [238, 248] on div "toggle" at bounding box center [233, 248] width 18 height 9
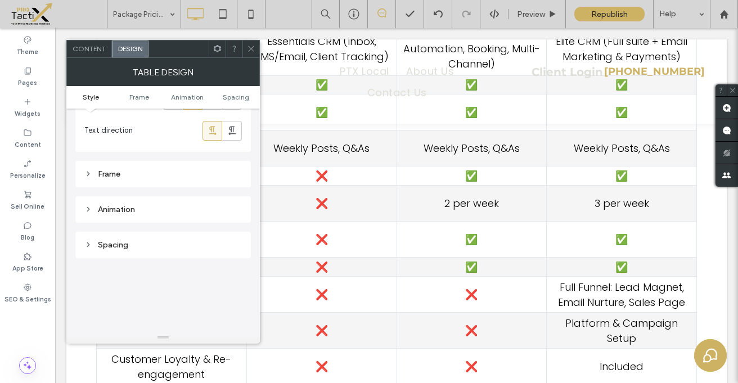
scroll to position [241, 0]
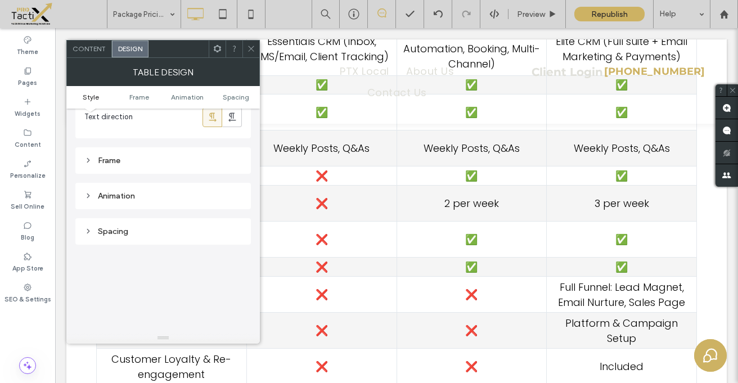
click at [252, 46] on icon at bounding box center [251, 48] width 8 height 8
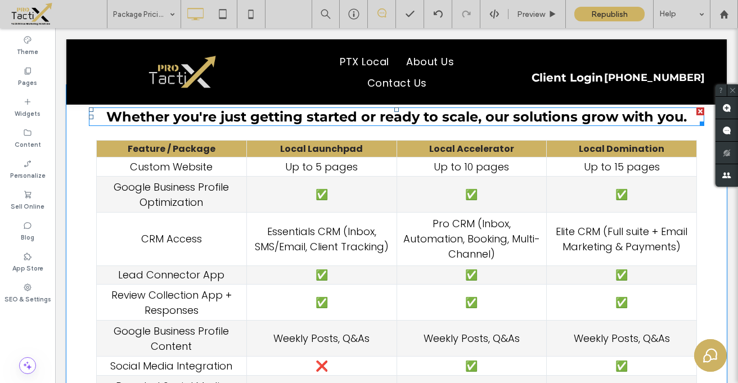
scroll to position [170, 0]
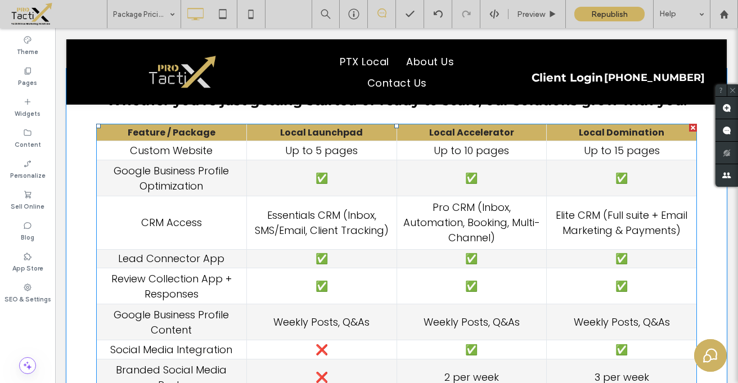
click at [246, 129] on th "Local Launchpad" at bounding box center [321, 132] width 150 height 17
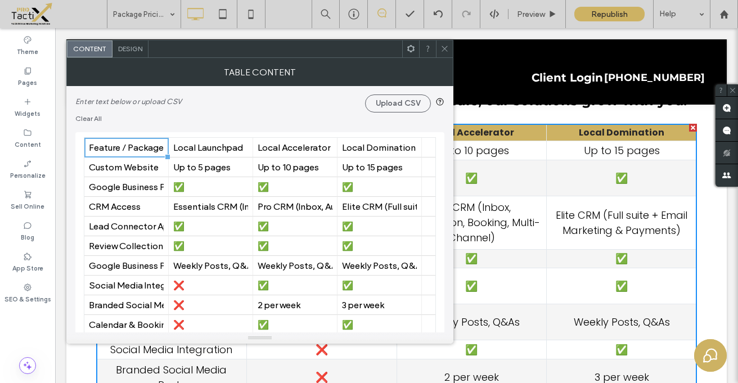
click at [130, 51] on span "Design" at bounding box center [130, 48] width 24 height 8
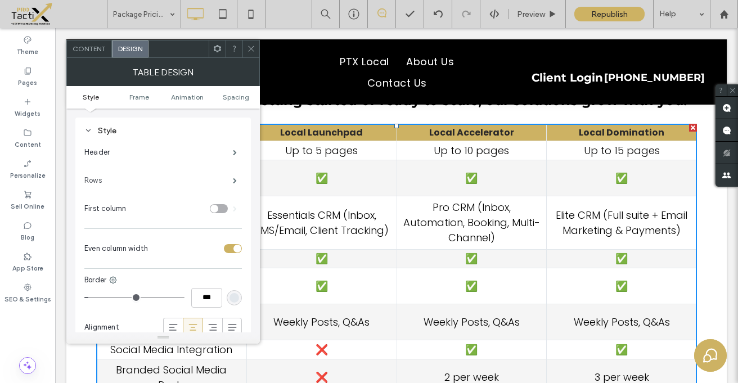
click at [103, 178] on label "Rows" at bounding box center [158, 180] width 148 height 22
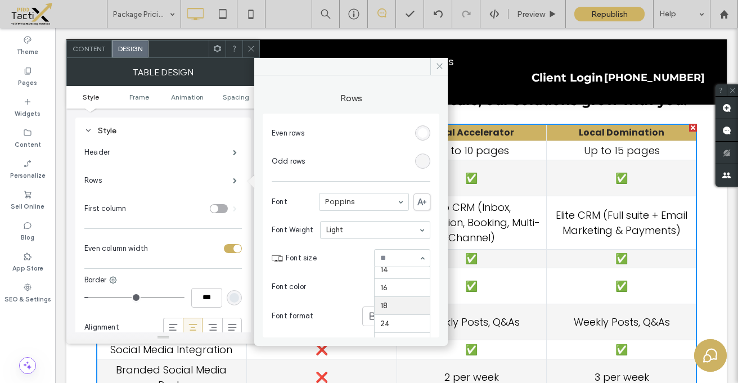
scroll to position [96, 0]
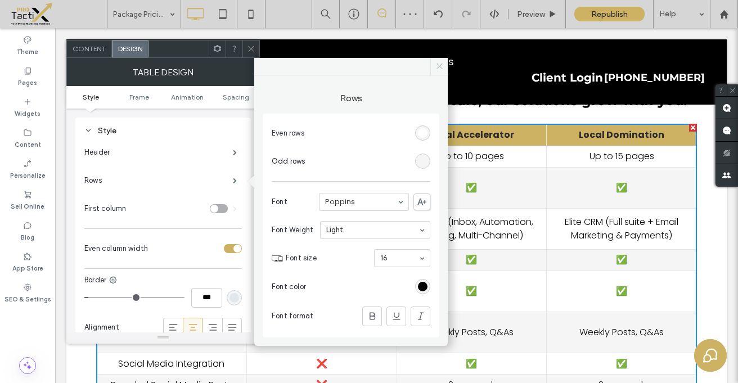
click at [438, 65] on use at bounding box center [439, 67] width 6 height 6
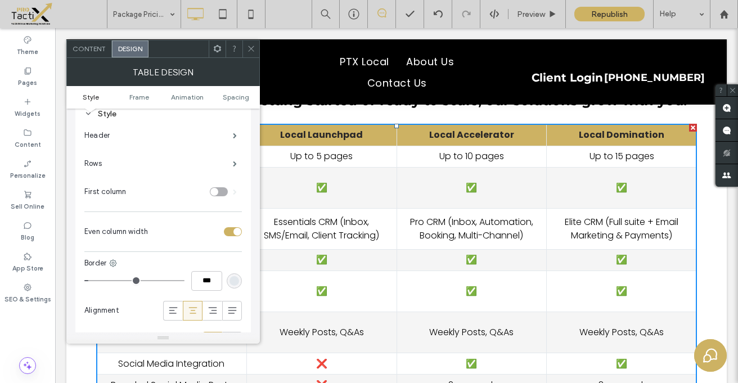
scroll to position [0, 0]
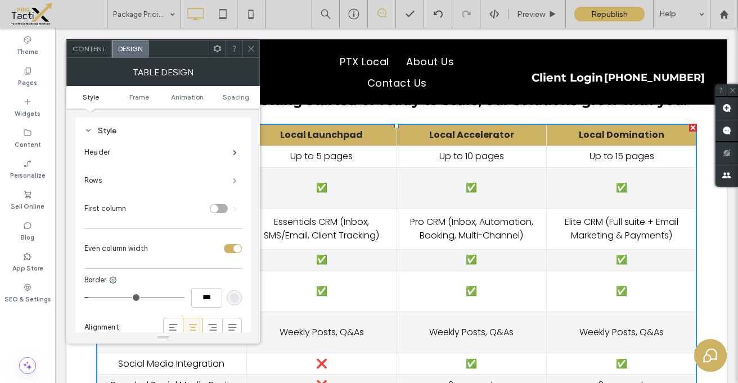
click at [237, 180] on span at bounding box center [235, 181] width 4 height 6
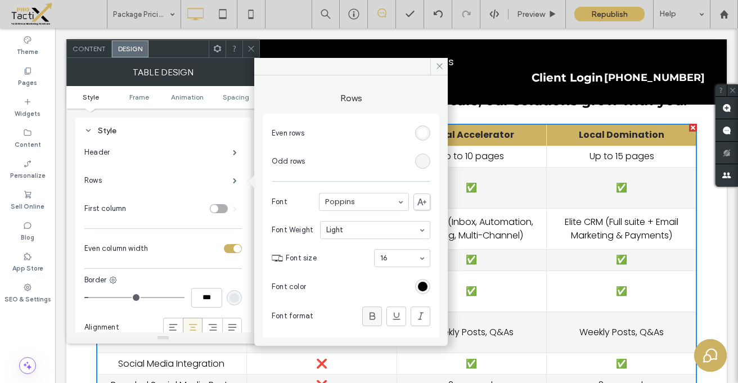
click at [369, 318] on use at bounding box center [372, 315] width 6 height 7
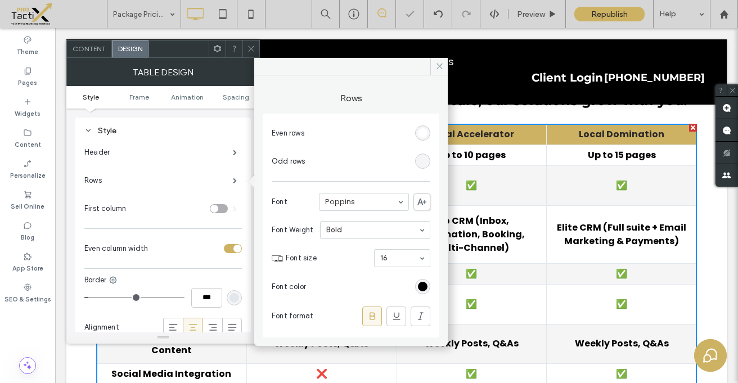
click at [369, 318] on use at bounding box center [372, 315] width 6 height 7
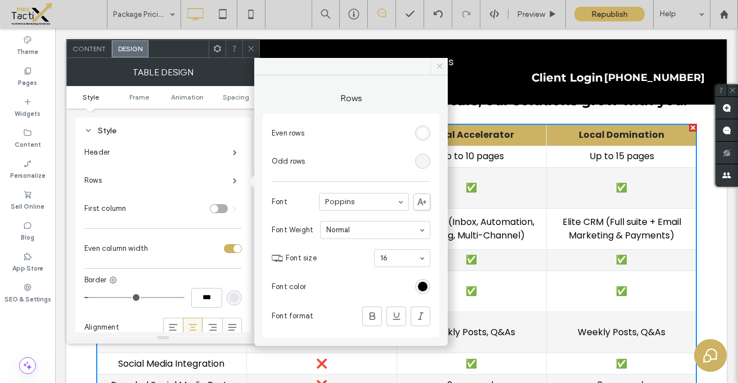
click at [436, 66] on icon at bounding box center [439, 66] width 8 height 8
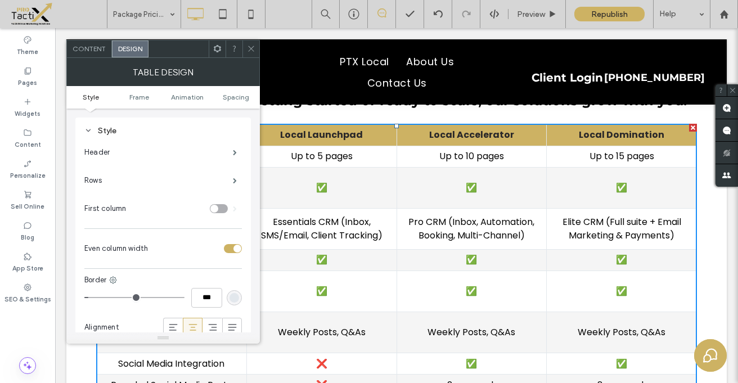
click at [218, 206] on div "toggle" at bounding box center [219, 208] width 18 height 9
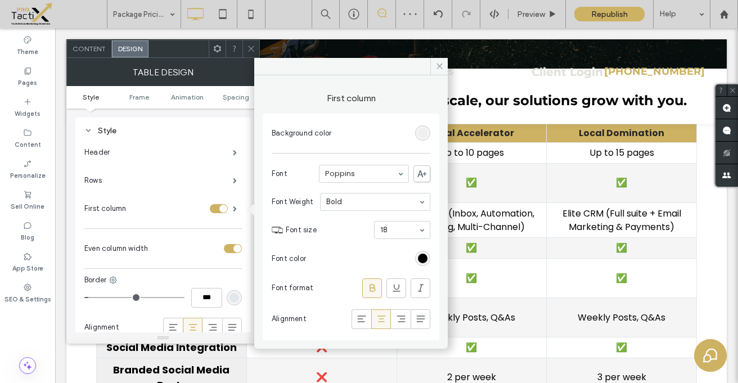
click at [219, 205] on div "toggle" at bounding box center [219, 208] width 18 height 9
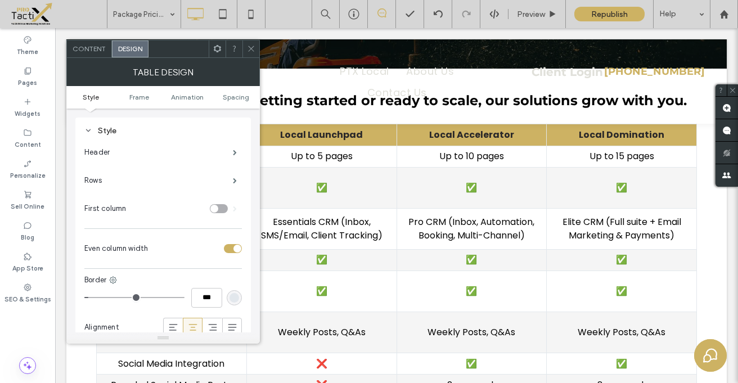
click at [251, 49] on use at bounding box center [251, 49] width 6 height 6
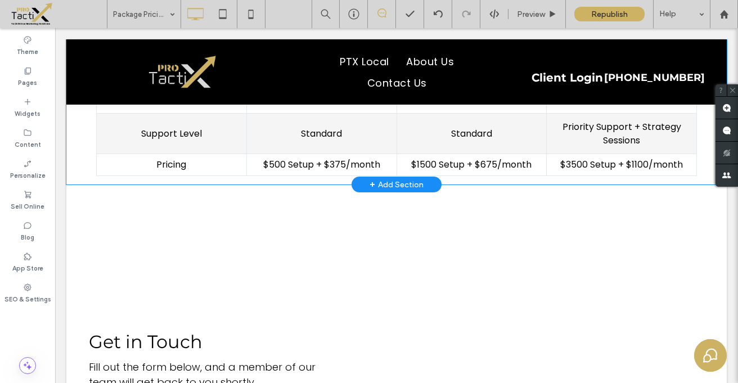
scroll to position [669, 0]
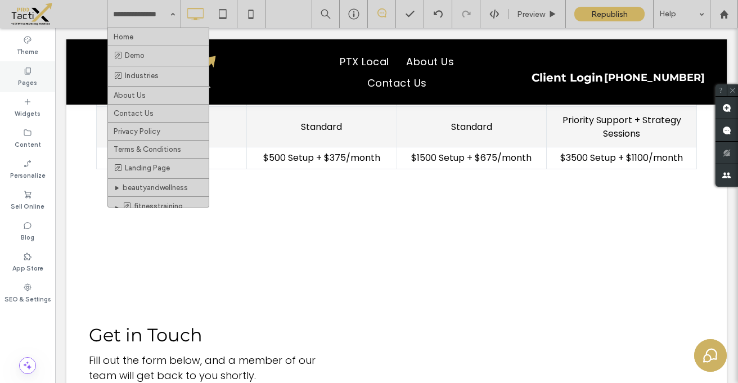
click at [27, 74] on use at bounding box center [28, 70] width 6 height 7
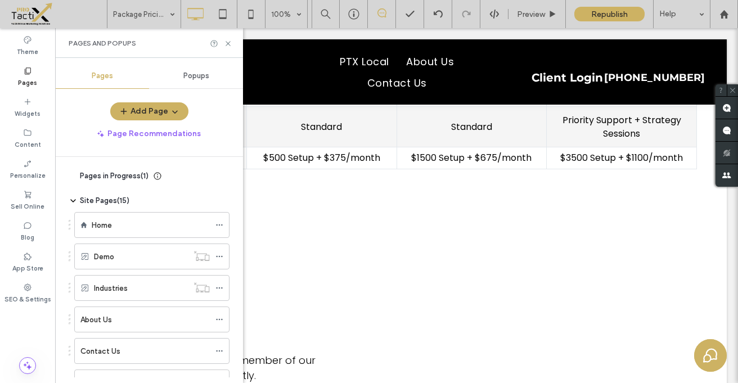
click at [181, 74] on div "Popups" at bounding box center [196, 76] width 94 height 25
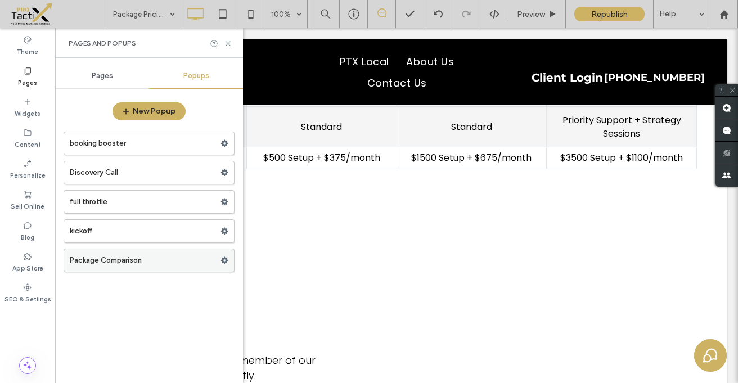
click at [131, 269] on label "Package Comparison" at bounding box center [145, 260] width 151 height 22
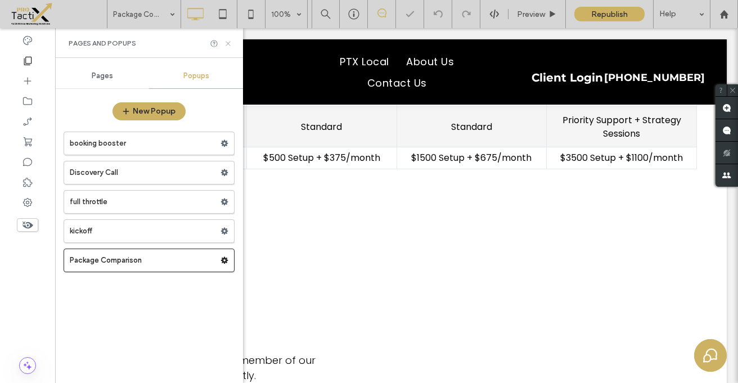
click at [227, 44] on icon at bounding box center [228, 43] width 8 height 8
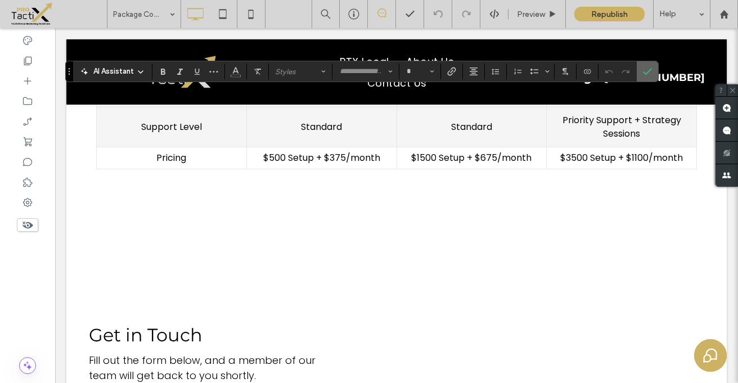
click at [643, 72] on use "Confirm" at bounding box center [647, 71] width 9 height 7
click at [645, 75] on icon "Confirm" at bounding box center [647, 71] width 9 height 9
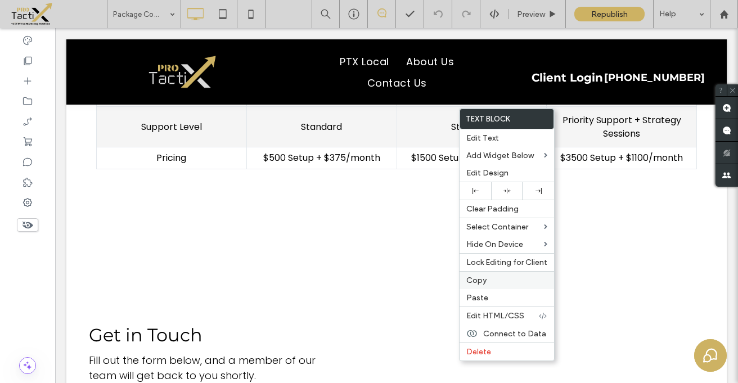
click at [476, 281] on span "Copy" at bounding box center [476, 280] width 20 height 10
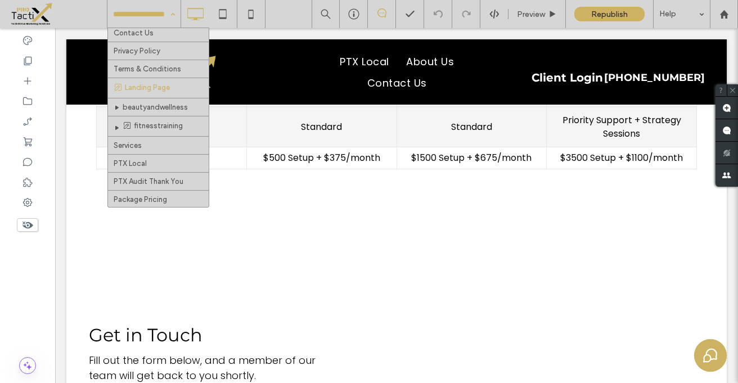
scroll to position [87, 0]
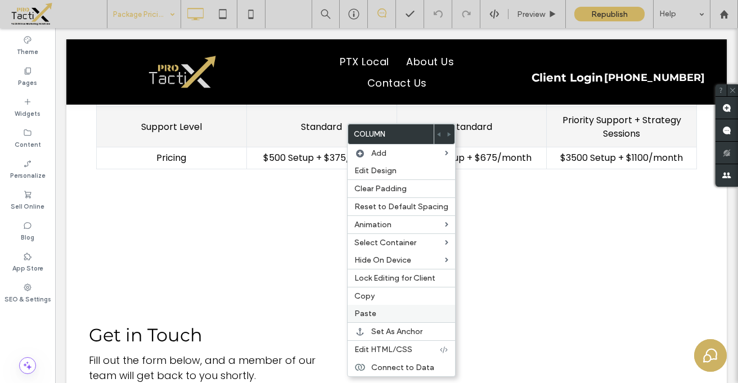
click at [369, 310] on span "Paste" at bounding box center [365, 314] width 22 height 10
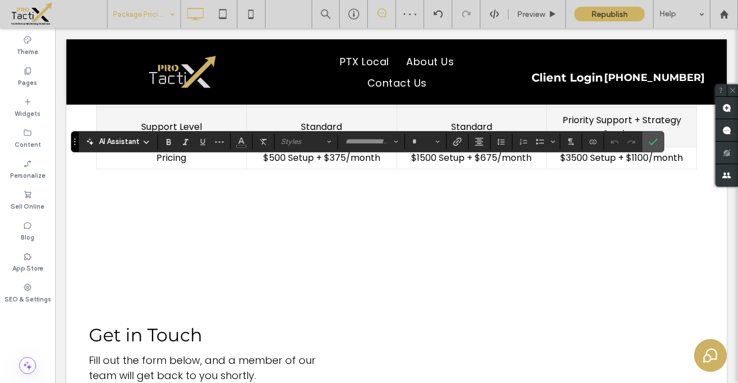
type input "*******"
type input "**"
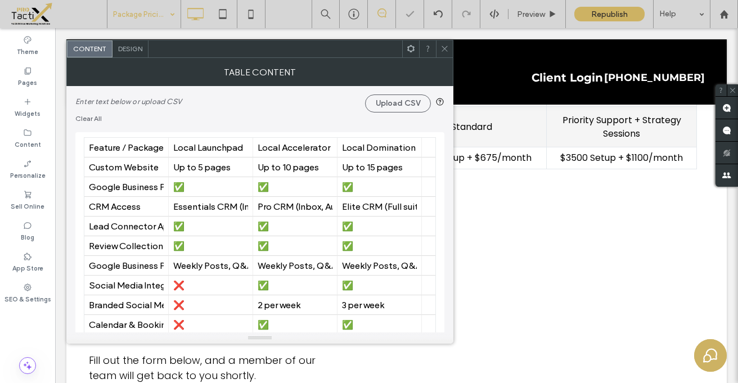
click at [367, 126] on span "Enter text below or upload CSV Upload CSV Clear All 00 00 00 00 00 00 00 00 00 …" at bounding box center [259, 213] width 369 height 254
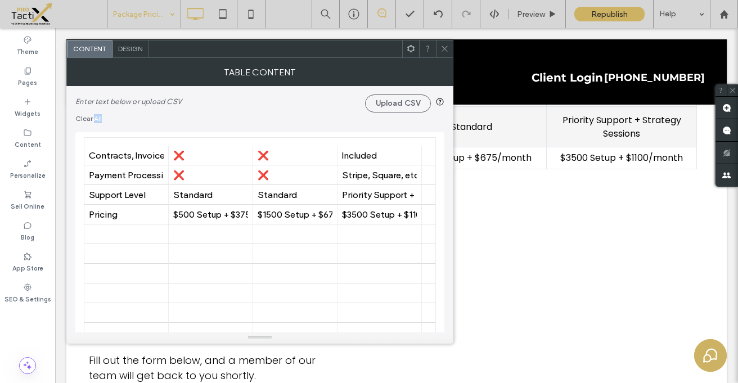
scroll to position [264, 0]
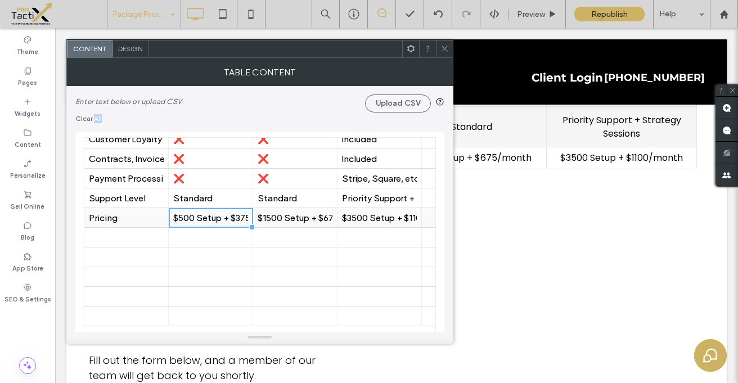
click at [239, 211] on div "$500 Setup + $375/month" at bounding box center [210, 218] width 75 height 20
click at [239, 214] on div "$500 Setup + $375/month" at bounding box center [210, 217] width 75 height 11
click at [230, 223] on input "**********" at bounding box center [211, 217] width 84 height 19
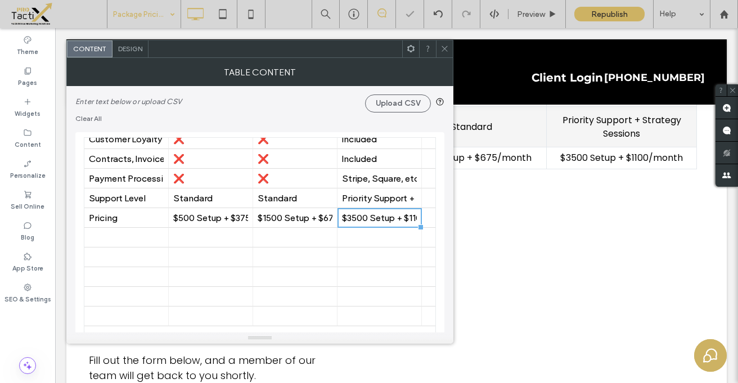
scroll to position [264, 79]
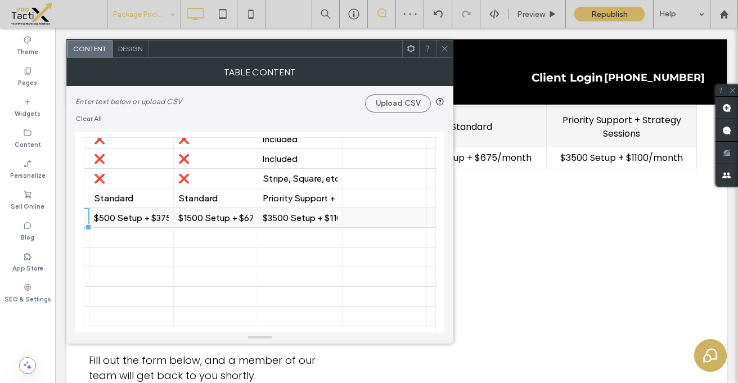
click at [168, 214] on div "$500 Setup + $375/month" at bounding box center [131, 217] width 75 height 11
click at [157, 219] on div "$500 Setup + $375/month" at bounding box center [131, 217] width 75 height 11
click at [151, 219] on input "**********" at bounding box center [131, 217] width 84 height 19
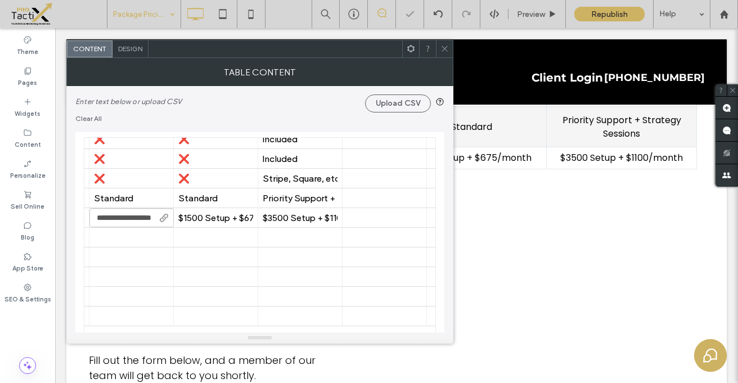
scroll to position [0, 20]
type input "**********"
click at [229, 216] on div "$1500 Setup + $675/month" at bounding box center [215, 217] width 75 height 11
click at [242, 216] on div "$1500 Setup + $675/month" at bounding box center [215, 217] width 75 height 11
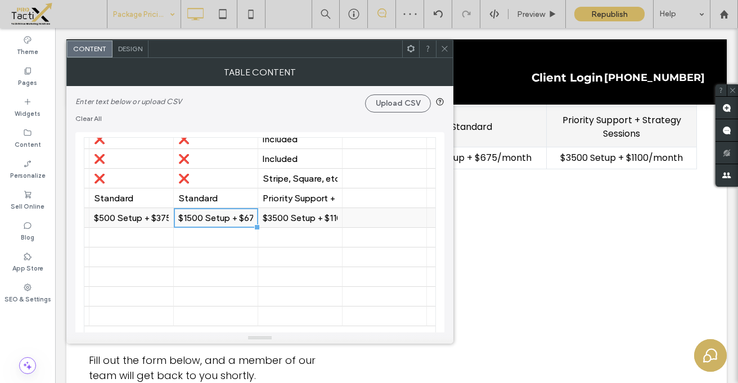
click at [242, 216] on div "$1500 Setup + $675/month" at bounding box center [215, 217] width 75 height 11
click at [242, 216] on input "**********" at bounding box center [216, 217] width 84 height 19
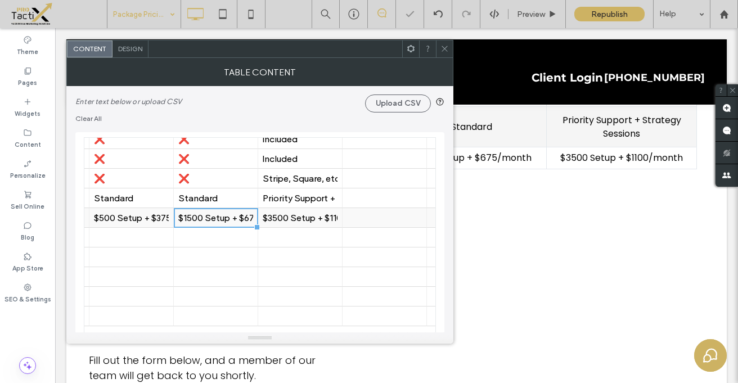
click at [222, 219] on div "$1500 Setup + $675/month" at bounding box center [215, 217] width 75 height 11
type input "**********"
click at [300, 210] on div "$3500 Setup + $1100/month" at bounding box center [300, 218] width 75 height 20
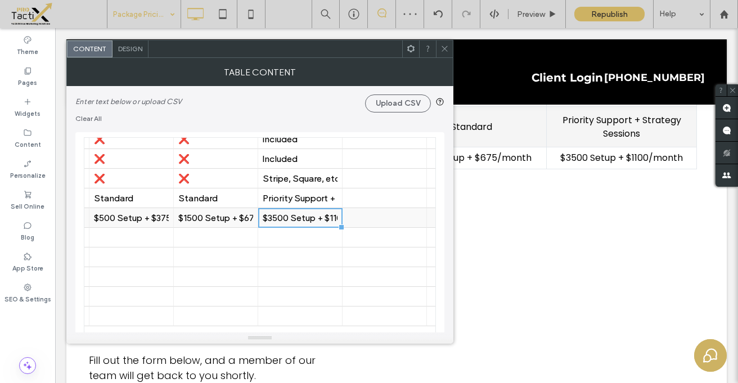
click at [300, 216] on div "$3500 Setup + $1100/month" at bounding box center [300, 217] width 75 height 11
type input "**********"
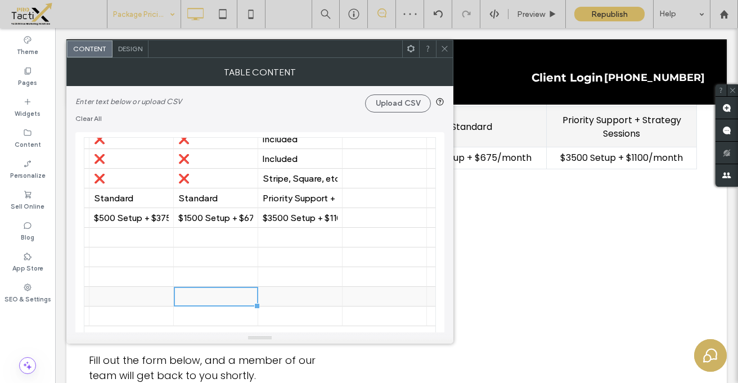
click at [183, 292] on div at bounding box center [215, 297] width 75 height 20
click at [446, 48] on icon at bounding box center [444, 48] width 8 height 8
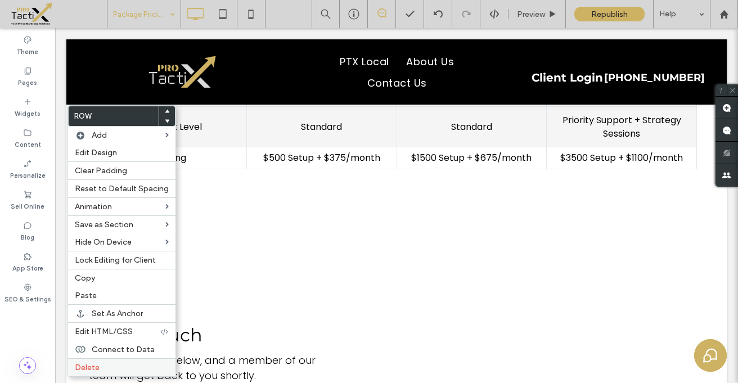
click at [124, 368] on label "Delete" at bounding box center [122, 368] width 94 height 10
click at [99, 367] on label "Delete" at bounding box center [122, 368] width 94 height 10
click at [106, 369] on label "Delete" at bounding box center [122, 368] width 94 height 10
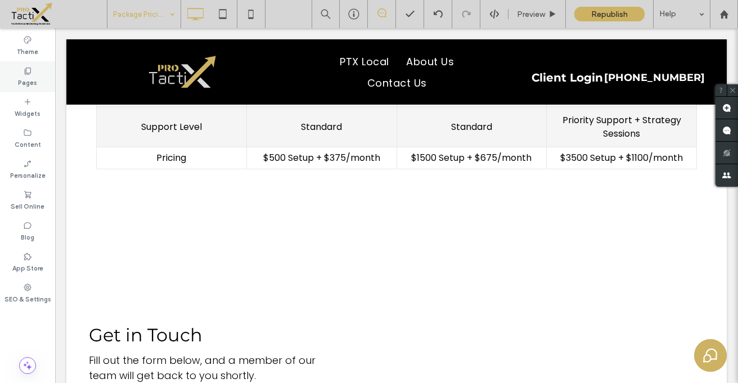
click at [25, 78] on label "Pages" at bounding box center [27, 81] width 19 height 12
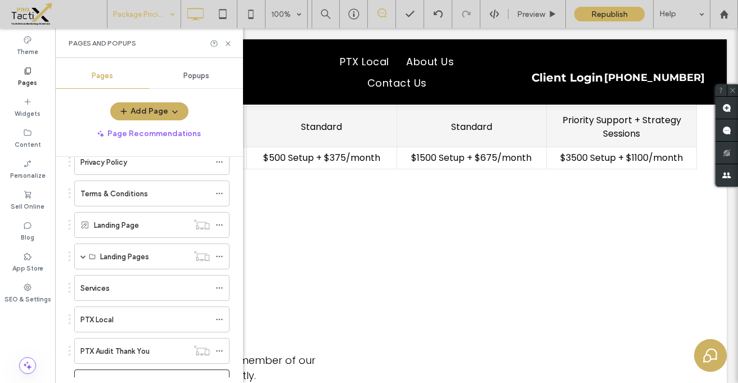
scroll to position [266, 0]
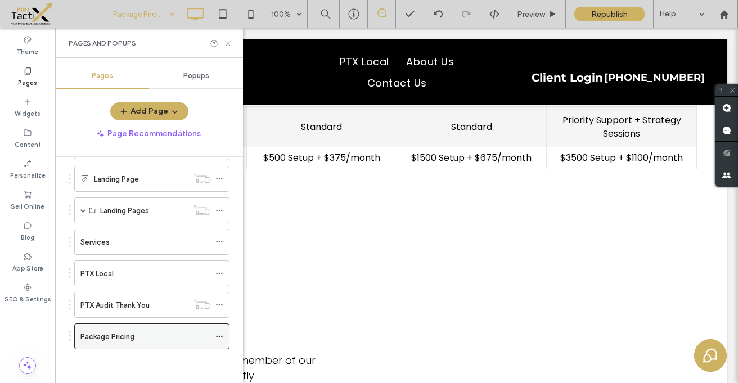
click at [219, 338] on icon at bounding box center [219, 336] width 8 height 8
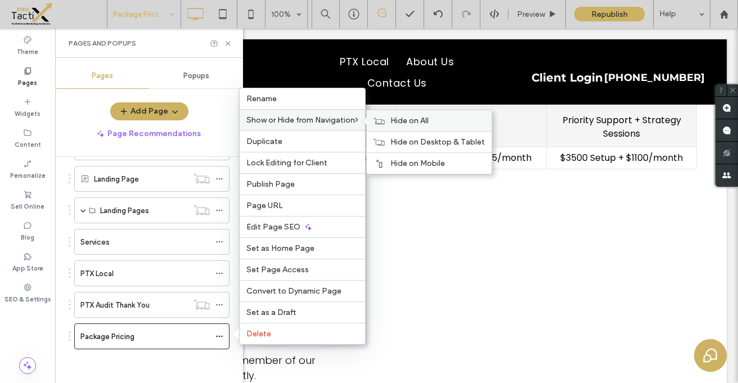
click at [392, 121] on span "Hide on All" at bounding box center [409, 121] width 38 height 10
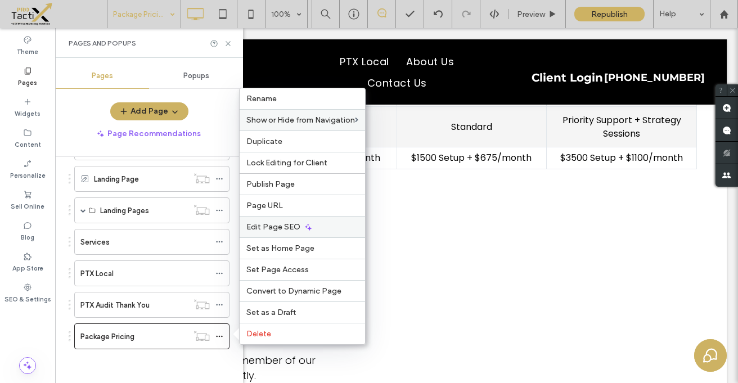
click at [273, 226] on span "Edit Page SEO" at bounding box center [273, 227] width 54 height 10
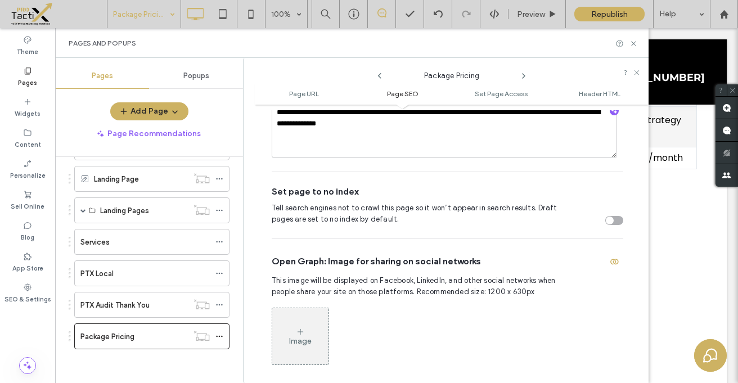
scroll to position [439, 0]
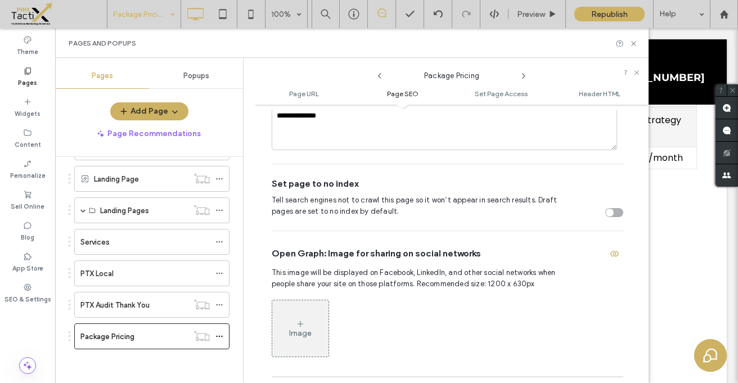
click at [610, 208] on div "toggle" at bounding box center [614, 212] width 18 height 9
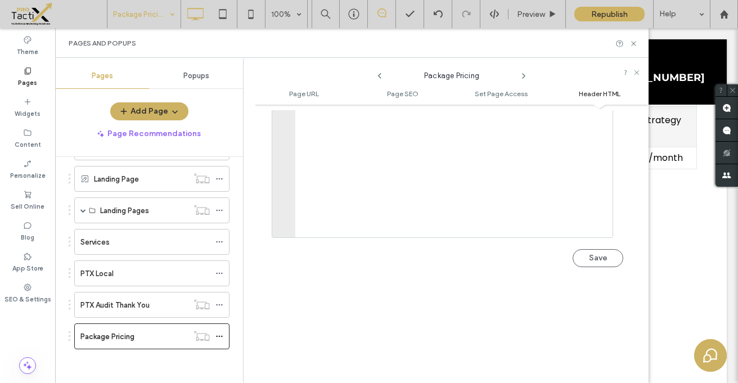
scroll to position [1255, 0]
click at [594, 228] on button "Save" at bounding box center [597, 237] width 51 height 18
click at [634, 43] on use at bounding box center [633, 43] width 4 height 4
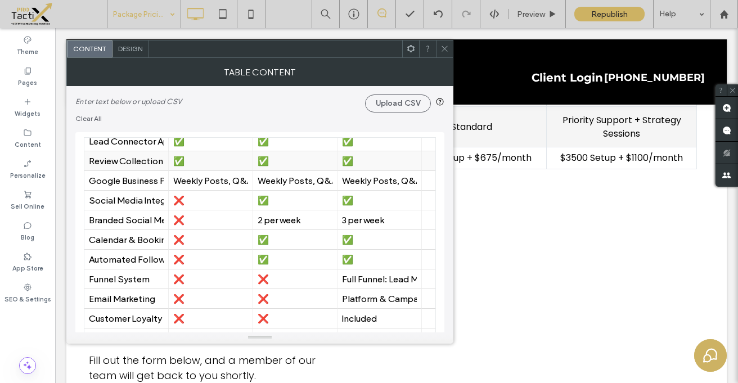
scroll to position [89, 0]
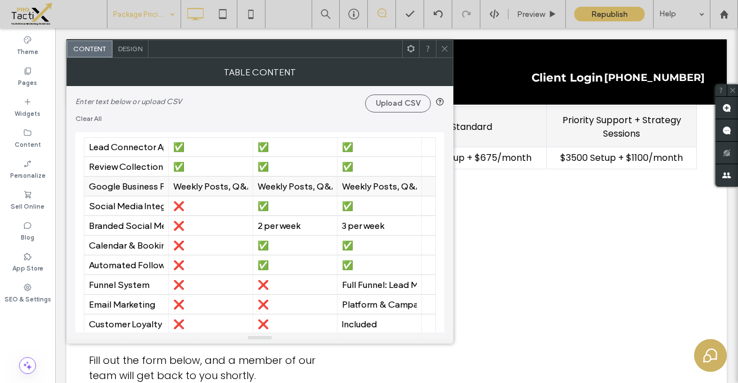
scroll to position [97, 0]
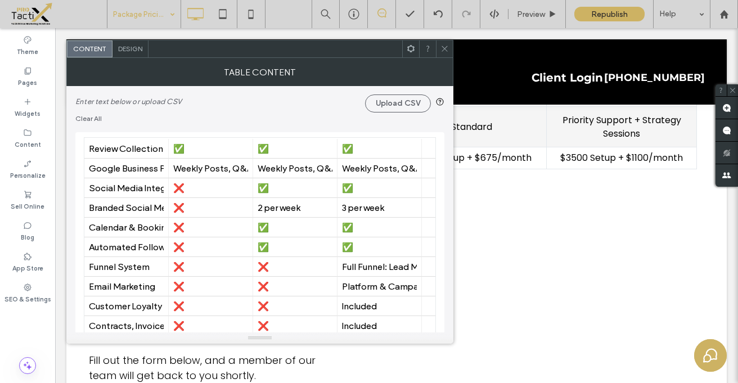
click at [147, 249] on div "Automated Follow-Ups" at bounding box center [126, 247] width 75 height 11
click at [145, 249] on div "Automated Follow-Ups" at bounding box center [126, 247] width 75 height 11
click at [145, 249] on input "**********" at bounding box center [126, 246] width 84 height 19
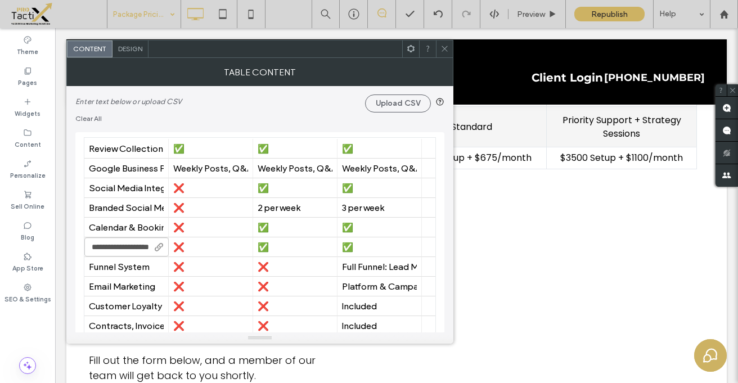
scroll to position [0, 26]
drag, startPoint x: 131, startPoint y: 247, endPoint x: 182, endPoint y: 239, distance: 51.3
click at [182, 243] on body ".wqwq-1{fill:#231f20;} .cls-1q, .cls-2q { fill-rule: evenodd; } .cls-2q { fill:…" at bounding box center [369, 191] width 738 height 383
click at [148, 251] on div "Automated Follow-Ups" at bounding box center [126, 247] width 75 height 11
click at [148, 248] on div "Automated Follow-Ups" at bounding box center [126, 247] width 75 height 11
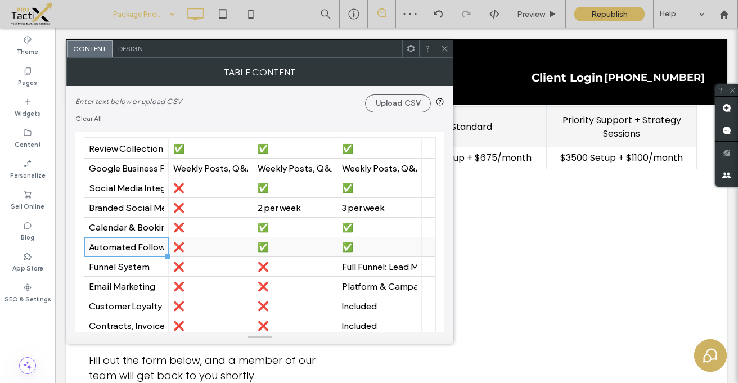
click at [148, 248] on div "Automated Follow-Ups" at bounding box center [126, 247] width 75 height 11
type input "**********"
click at [448, 44] on span at bounding box center [444, 48] width 8 height 17
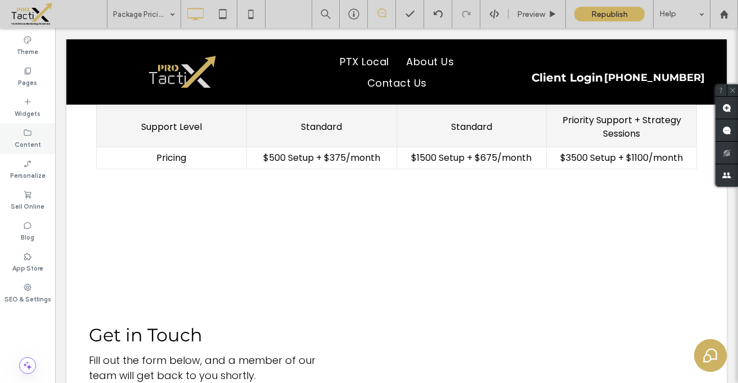
click at [28, 132] on icon at bounding box center [27, 132] width 9 height 9
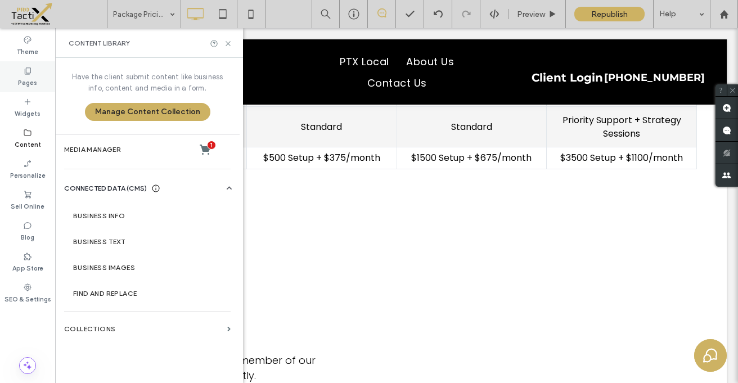
click at [30, 76] on label "Pages" at bounding box center [27, 81] width 19 height 12
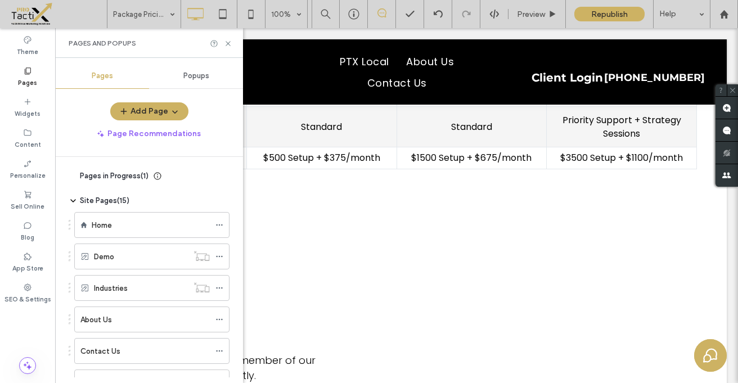
click at [193, 76] on span "Popups" at bounding box center [196, 75] width 26 height 9
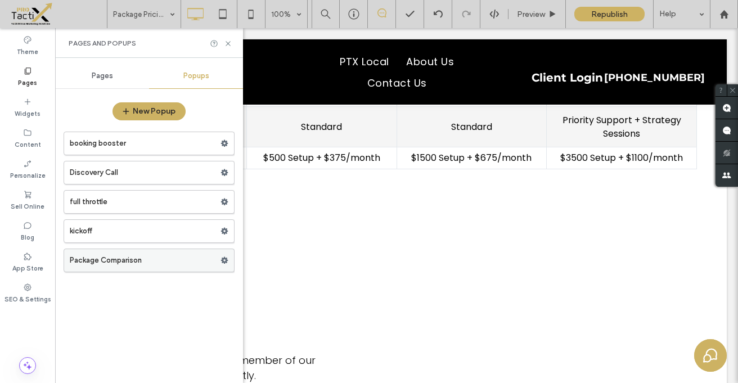
click at [139, 262] on label "Package Comparison" at bounding box center [145, 260] width 151 height 22
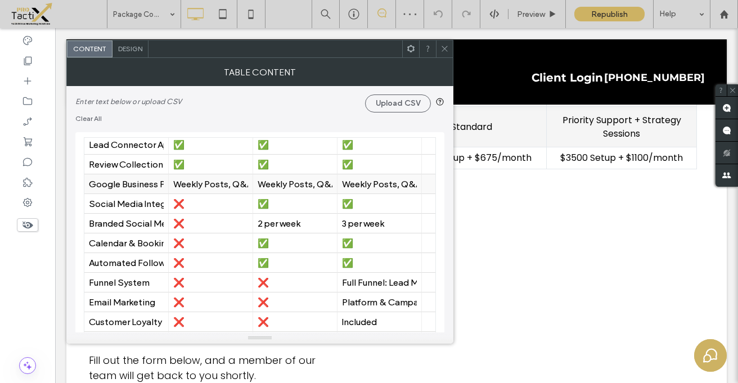
scroll to position [97, 0]
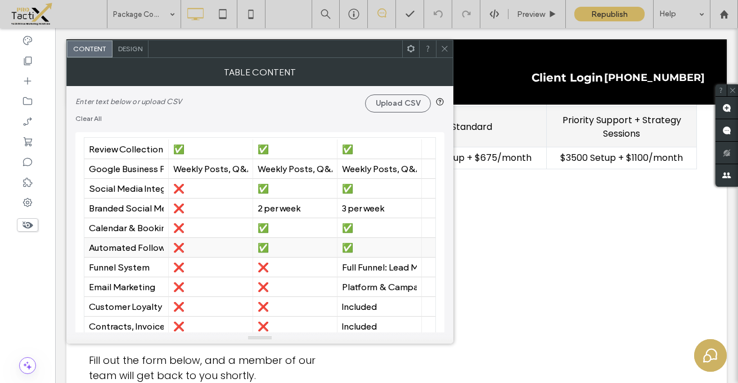
click at [139, 247] on div "Automated Follow-Ups" at bounding box center [126, 247] width 75 height 11
click at [141, 248] on div "Automated Follow-Ups" at bounding box center [126, 247] width 75 height 11
type input "**********"
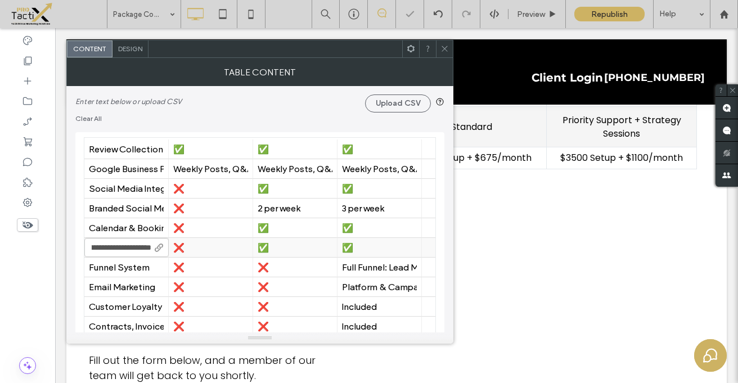
scroll to position [0, 31]
click at [444, 46] on icon at bounding box center [444, 48] width 8 height 8
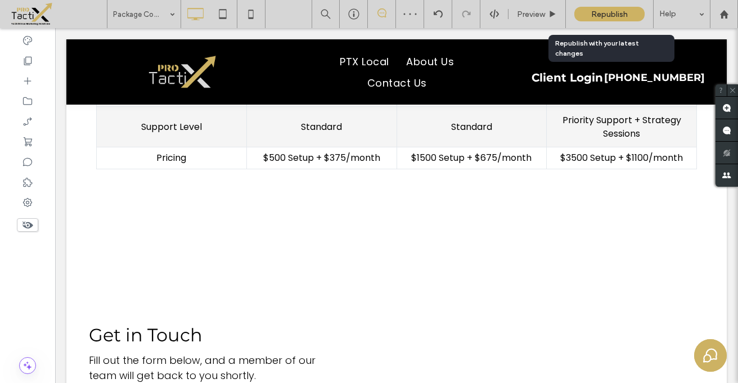
click at [605, 17] on span "Republish" at bounding box center [609, 15] width 37 height 10
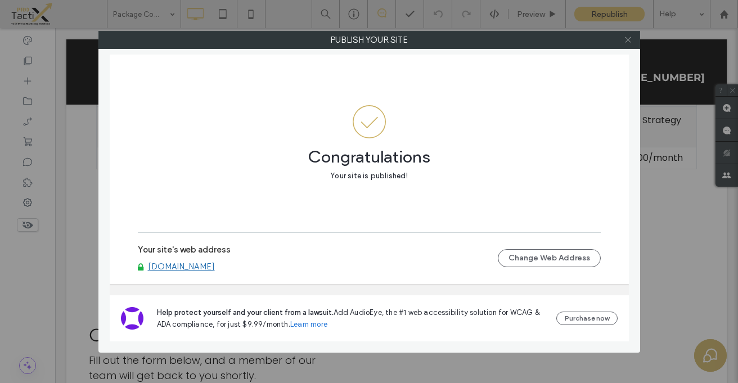
click at [627, 39] on use at bounding box center [628, 40] width 6 height 6
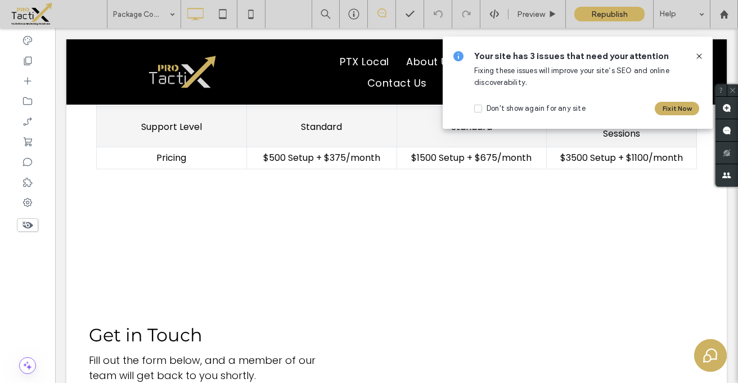
click at [700, 57] on icon at bounding box center [698, 56] width 9 height 9
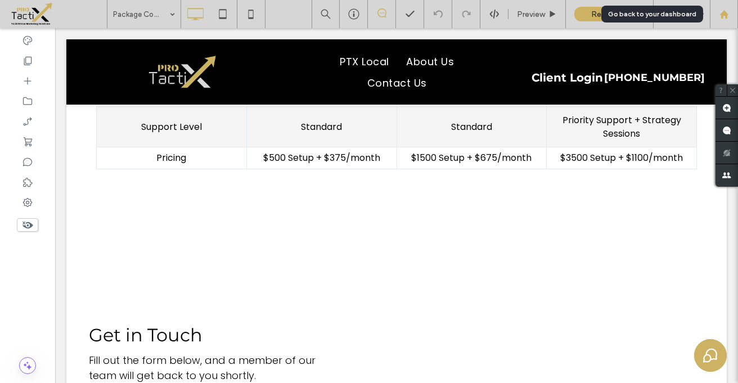
click at [726, 11] on icon at bounding box center [724, 15] width 10 height 10
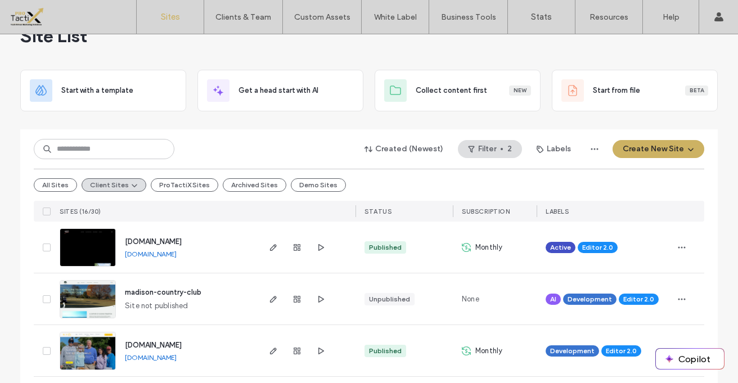
scroll to position [40, 0]
